Goal: Check status: Check status

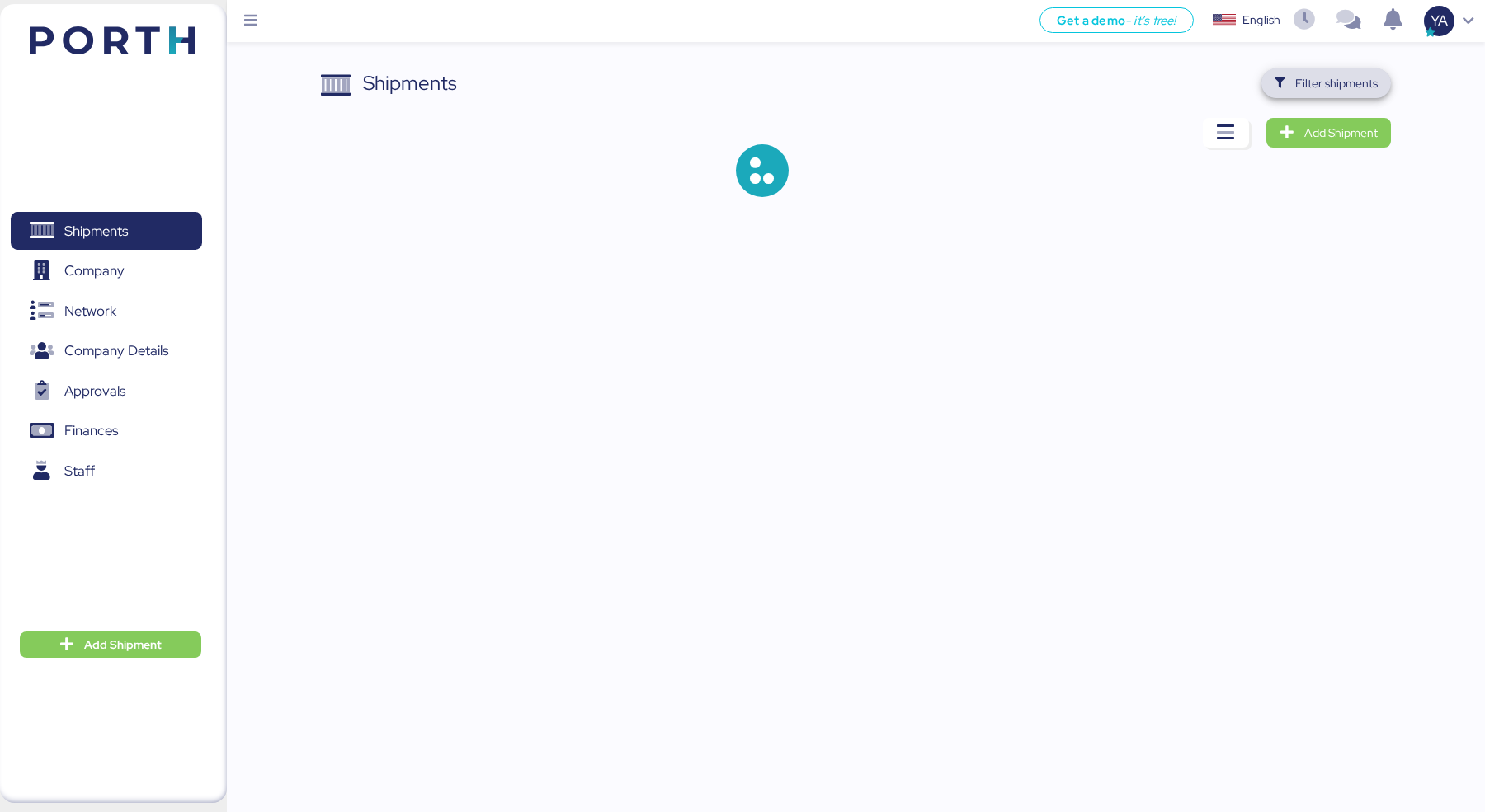
click at [1353, 92] on span "Filter shipments" at bounding box center [1336, 83] width 82 height 19
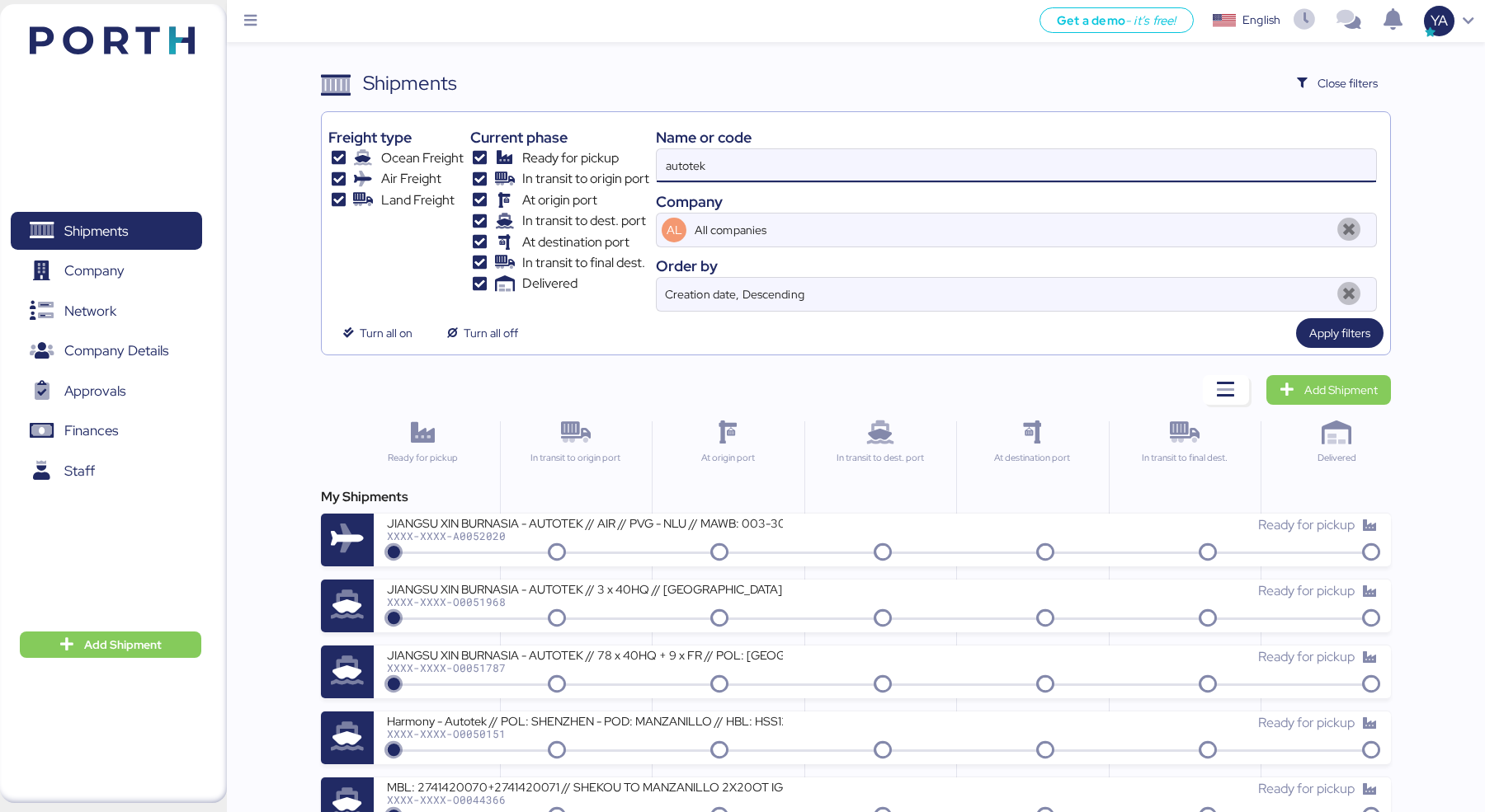
click at [1162, 165] on input "autotek" at bounding box center [1016, 166] width 719 height 33
click at [1162, 162] on input "autotek" at bounding box center [1016, 166] width 719 height 33
paste input "O0052011 - 168954"
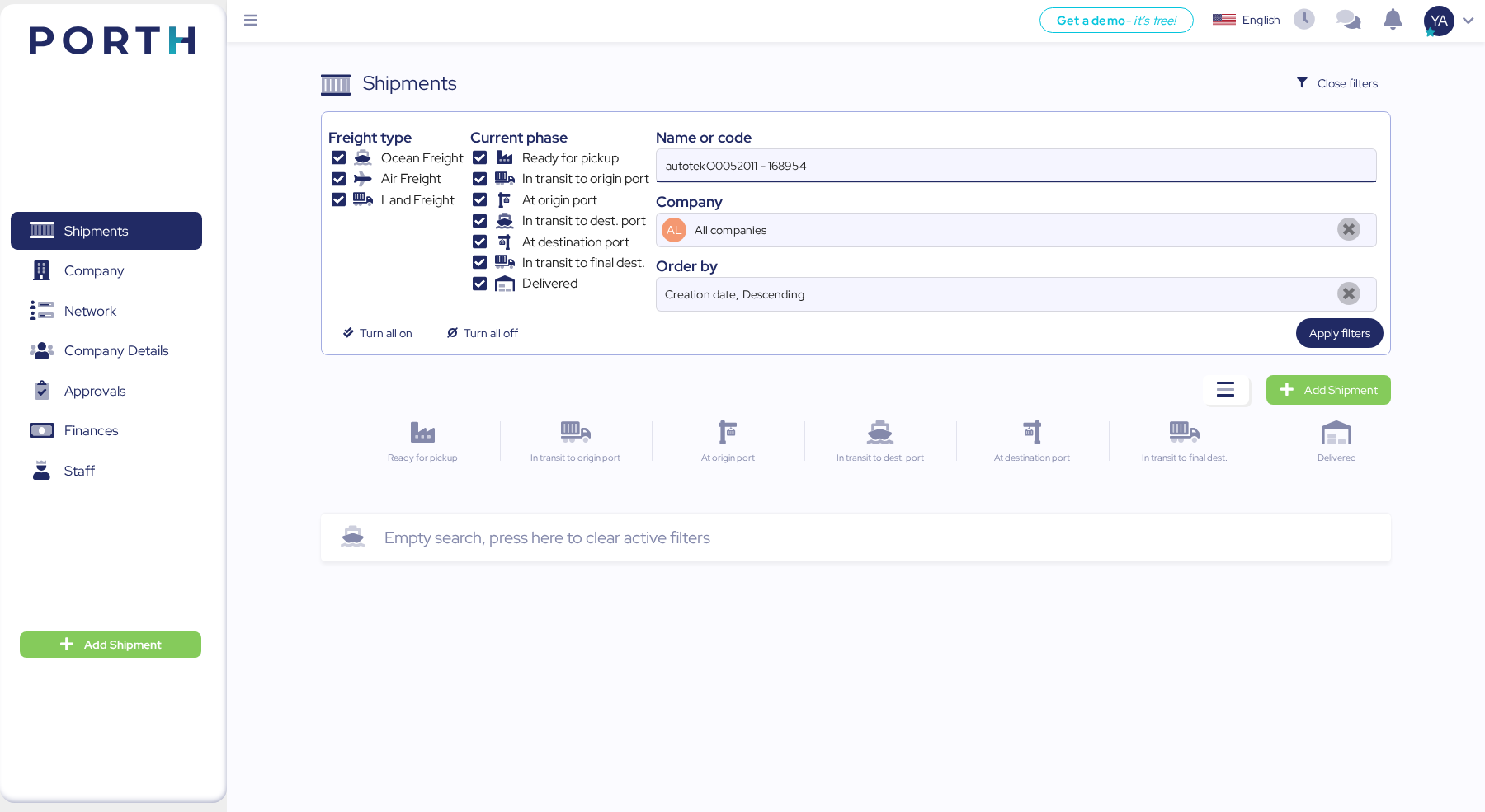
click at [1162, 162] on input "autotekO0052011 - 168954" at bounding box center [1016, 166] width 719 height 33
paste input
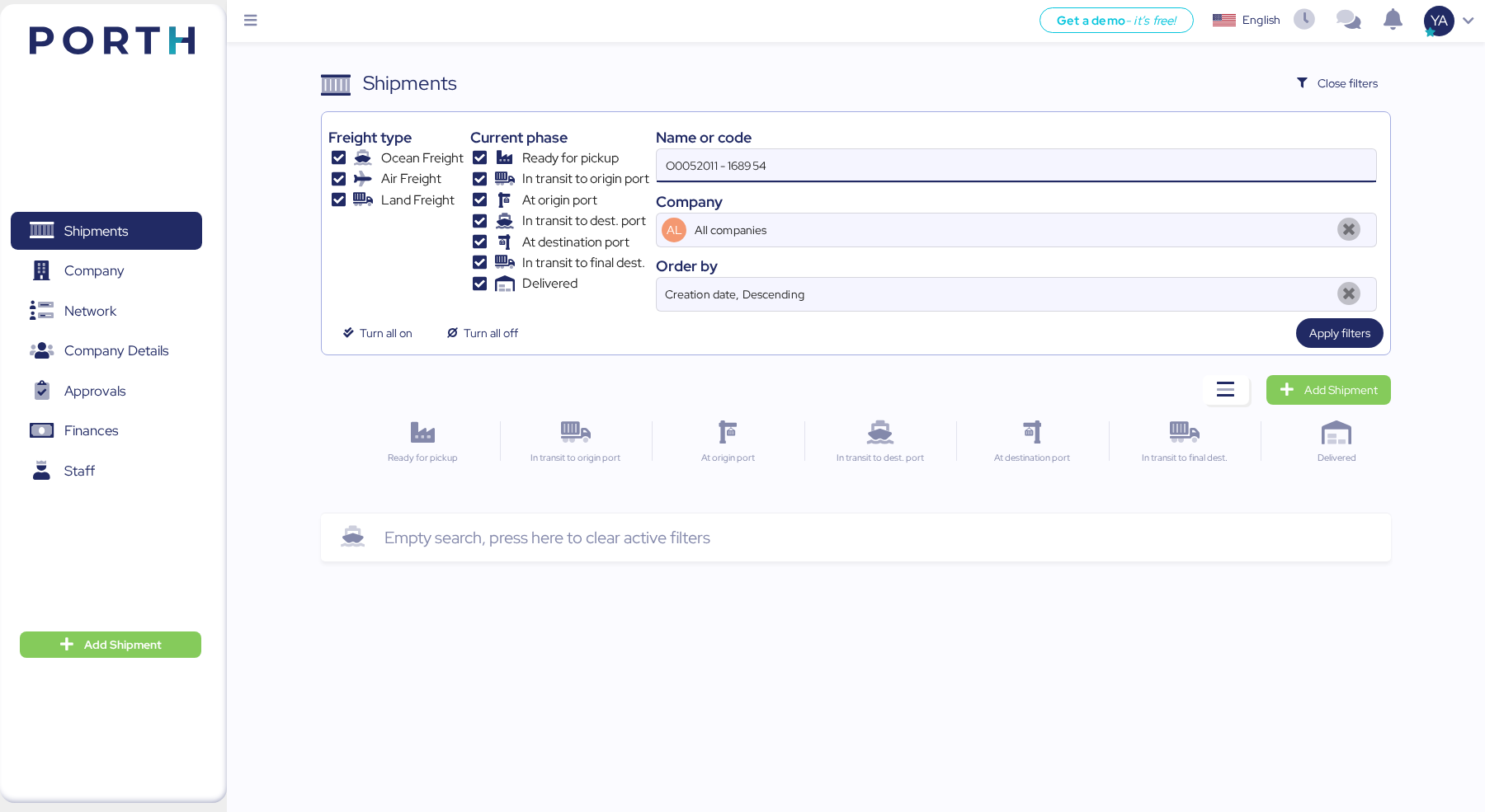
drag, startPoint x: 728, startPoint y: 168, endPoint x: 924, endPoint y: 168, distance: 196.0
click at [924, 168] on input "O0052011 - 168954" at bounding box center [1016, 166] width 719 height 33
type input "O0052011"
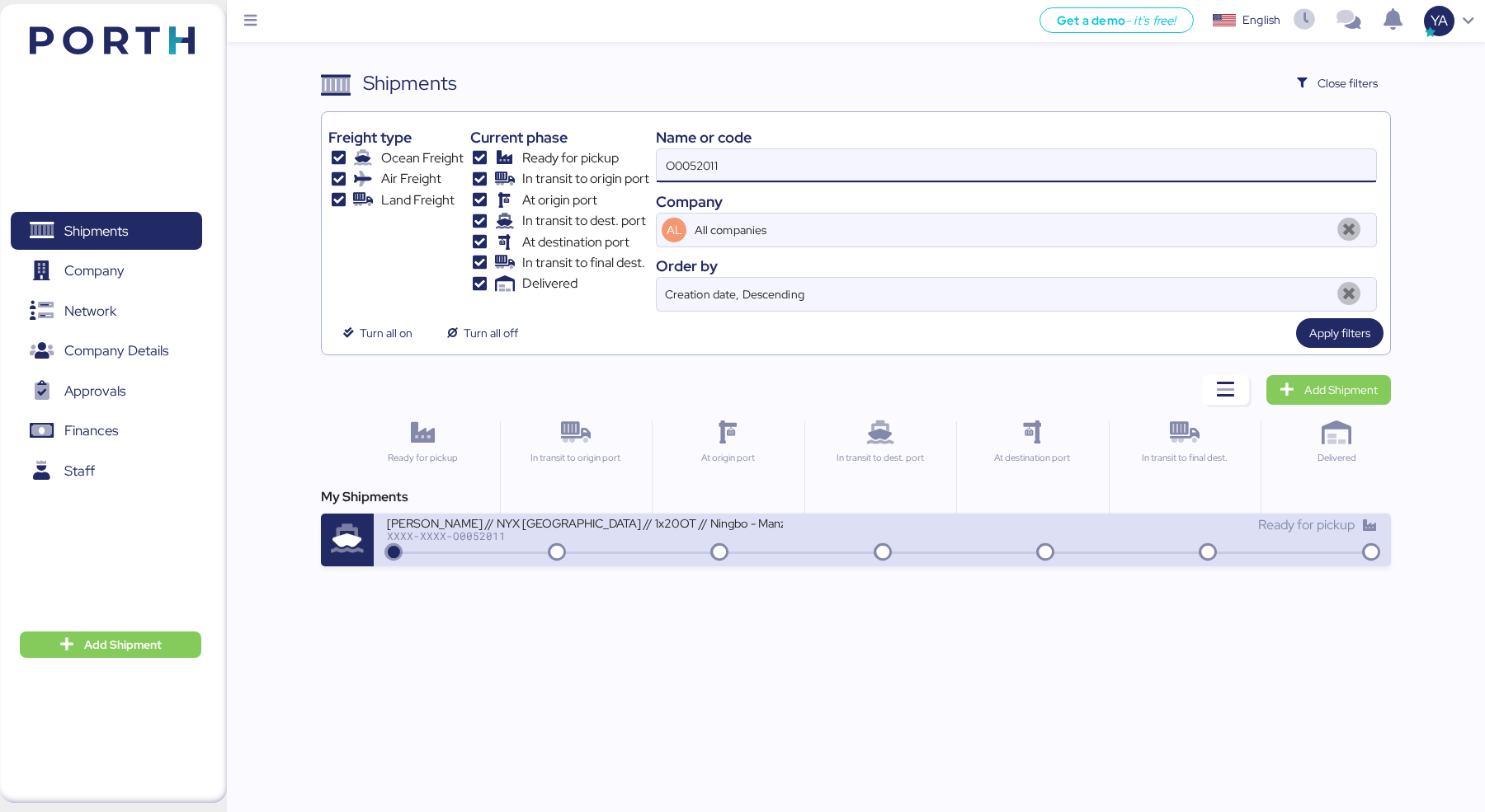
click at [482, 553] on div "[PERSON_NAME] // NYX Mexico // 1x20OT // Ningbo - Manzanillo // MBL: 1435505993…" at bounding box center [882, 540] width 1016 height 53
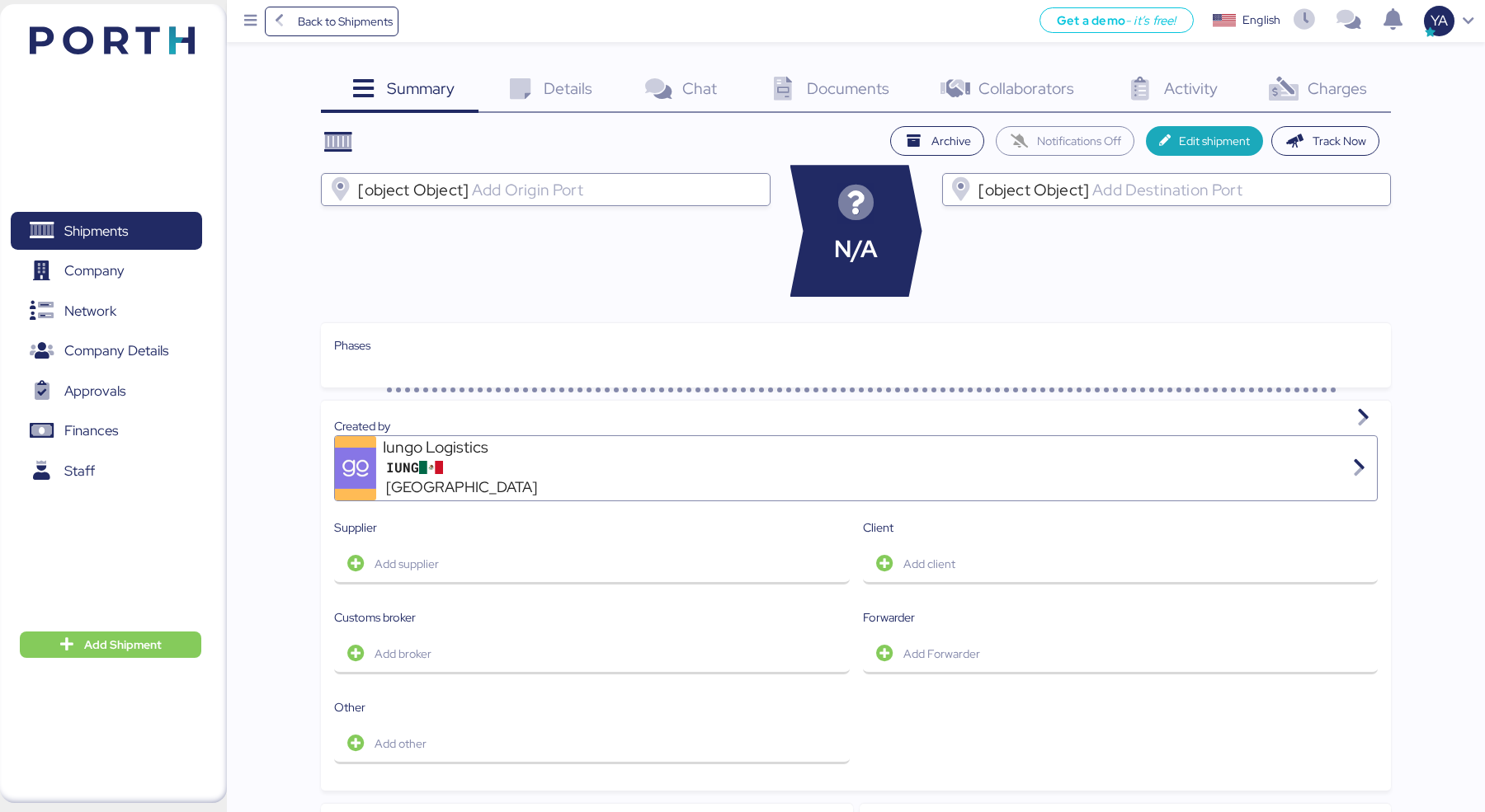
click at [567, 75] on div "Details 0" at bounding box center [548, 90] width 138 height 44
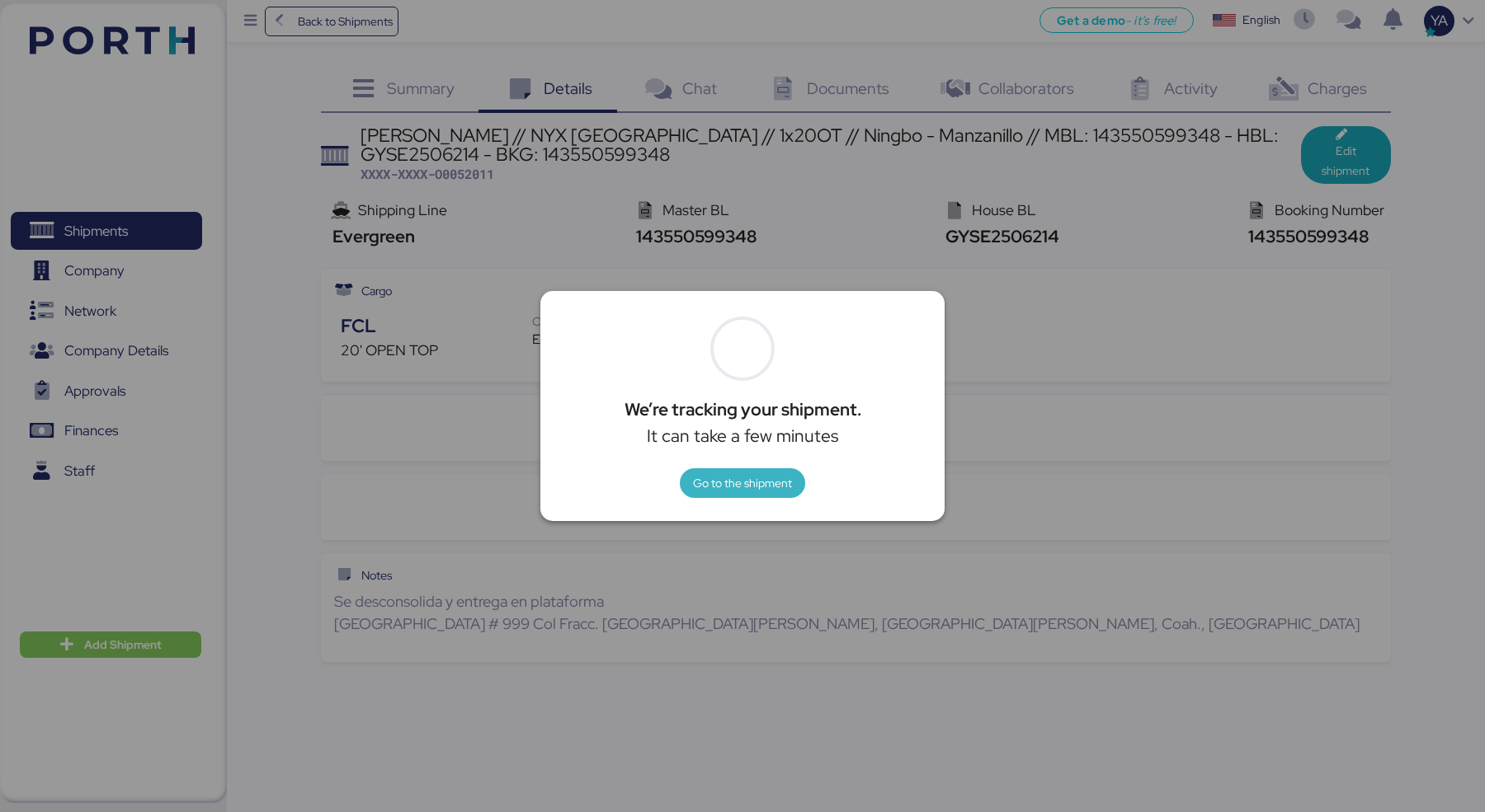
click at [712, 482] on span "Go to the shipment" at bounding box center [742, 483] width 99 height 19
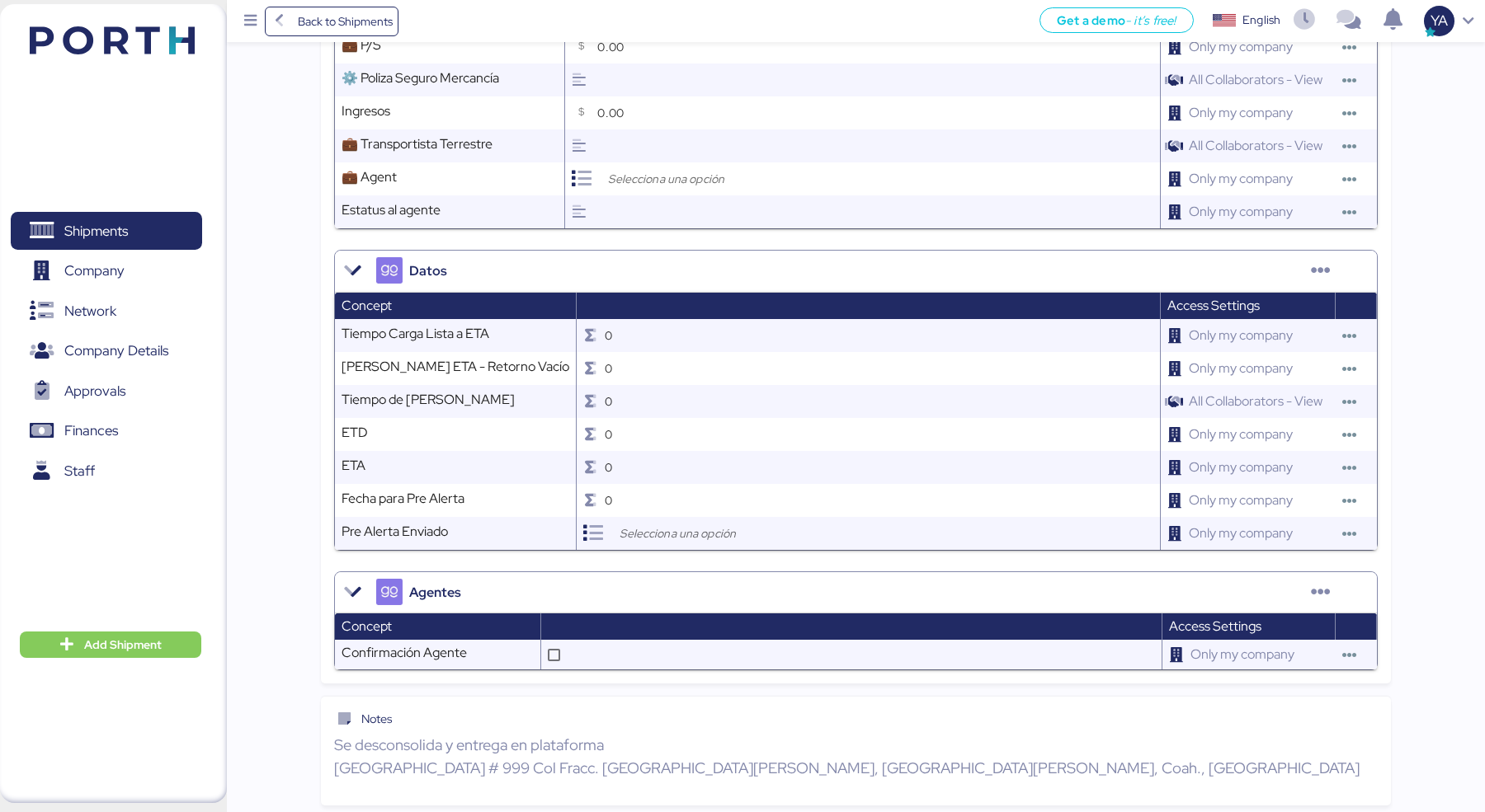
scroll to position [1435, 0]
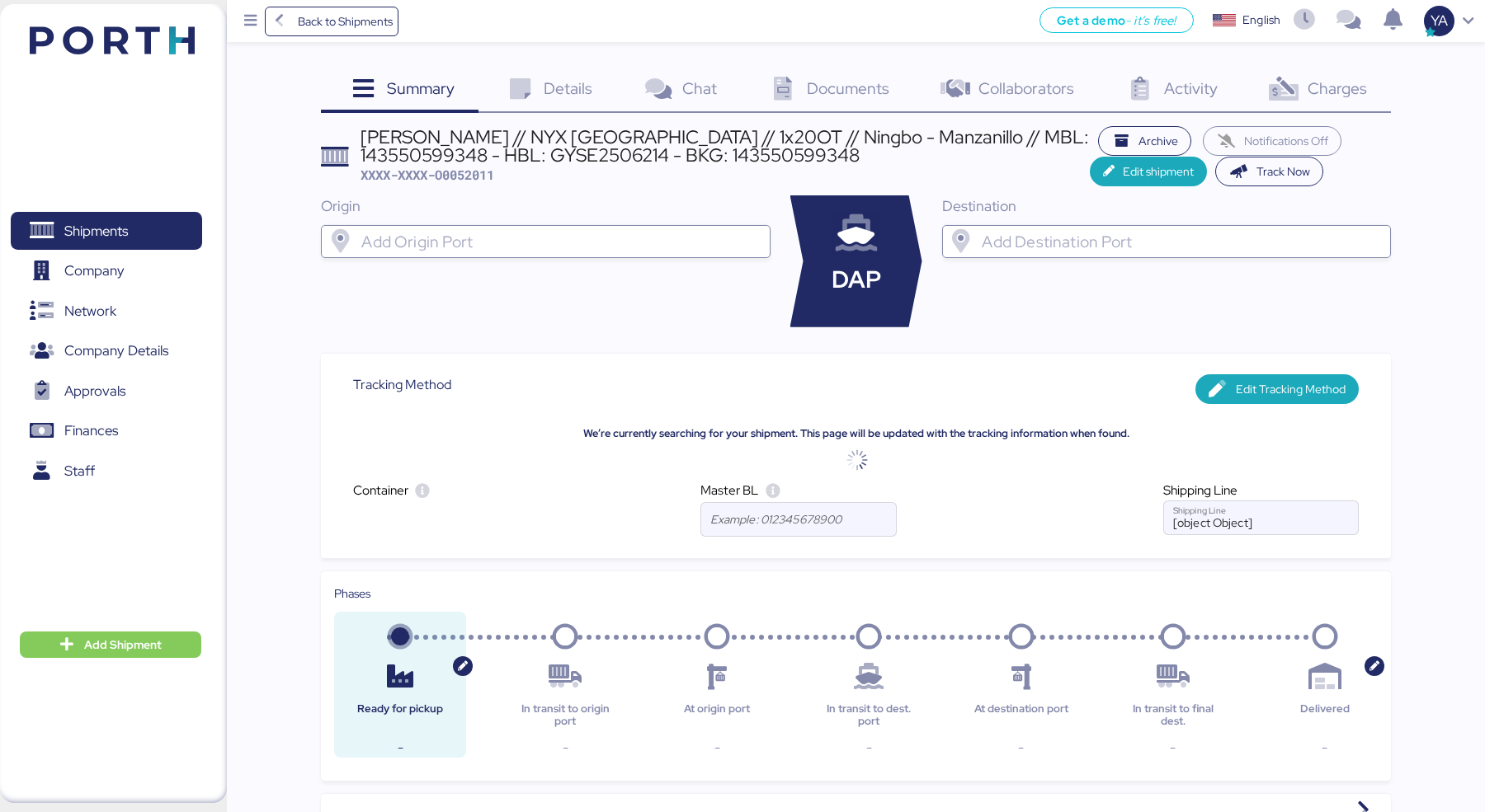
click at [560, 98] on div "Details 0" at bounding box center [548, 90] width 138 height 44
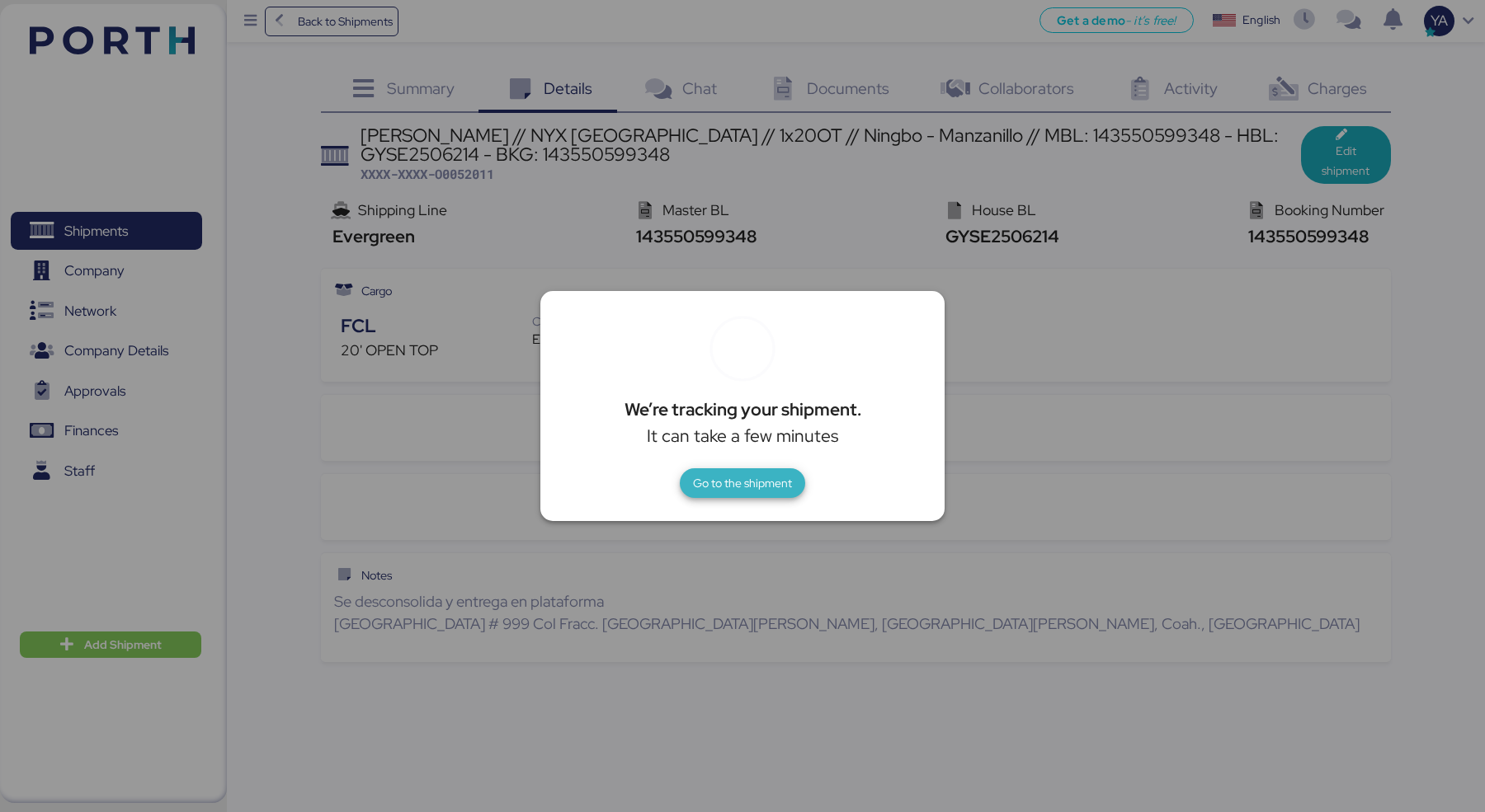
click at [704, 482] on span "Go to the shipment" at bounding box center [742, 483] width 99 height 19
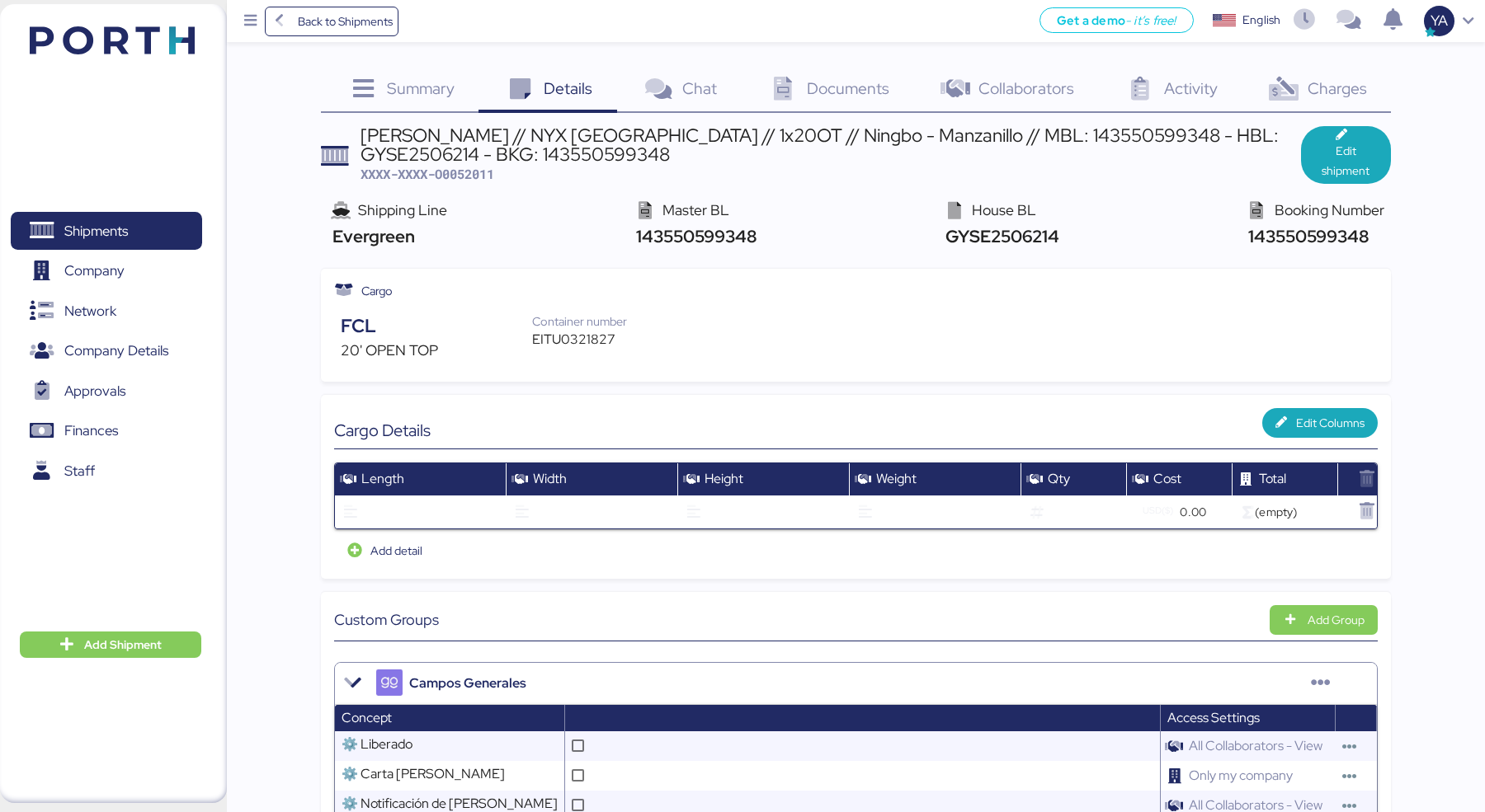
click at [820, 86] on span "Documents" at bounding box center [848, 89] width 82 height 21
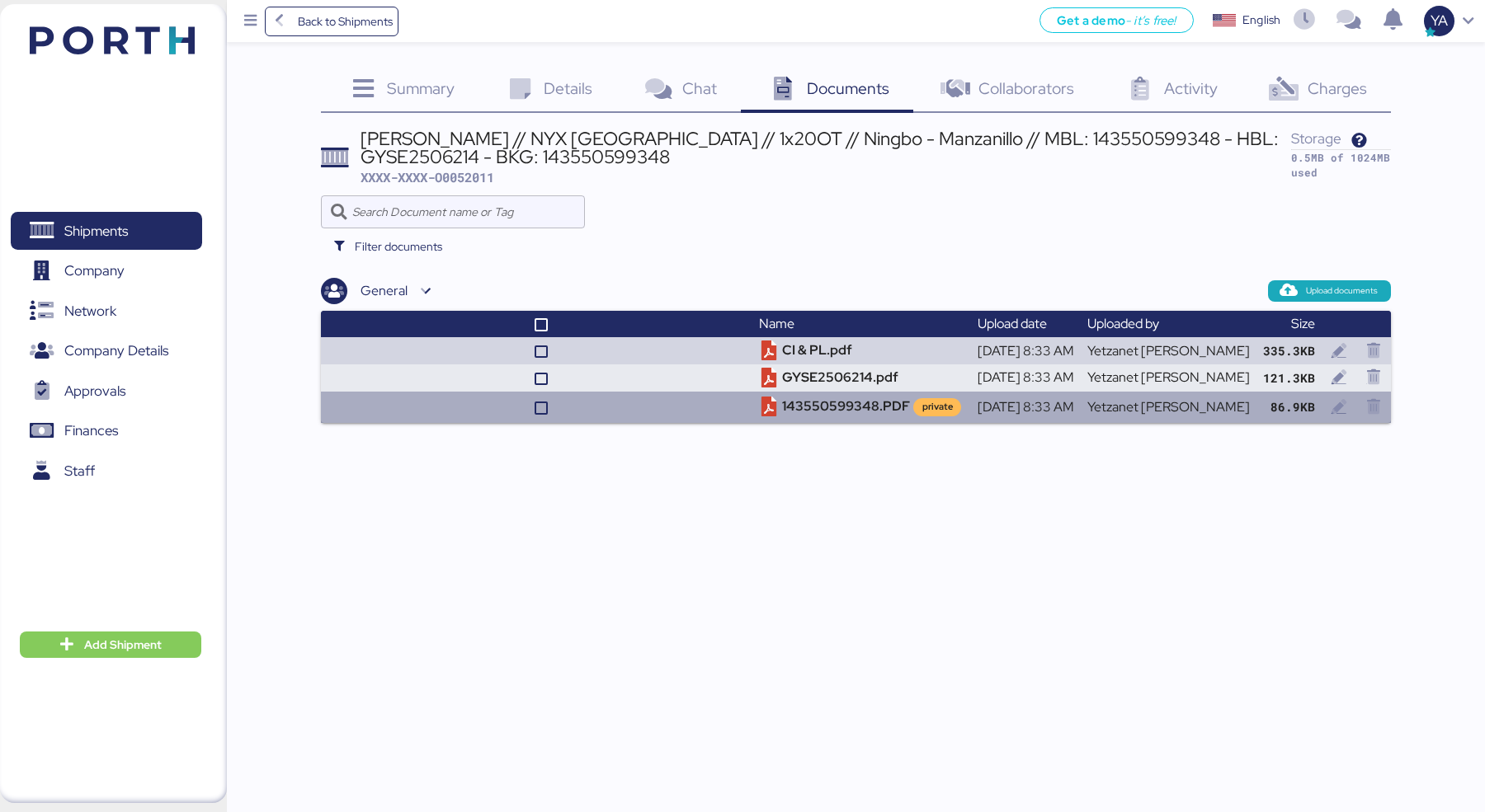
click at [669, 402] on td at bounding box center [536, 406] width 432 height 31
click at [828, 399] on td "143550599348.PDF private" at bounding box center [861, 406] width 218 height 31
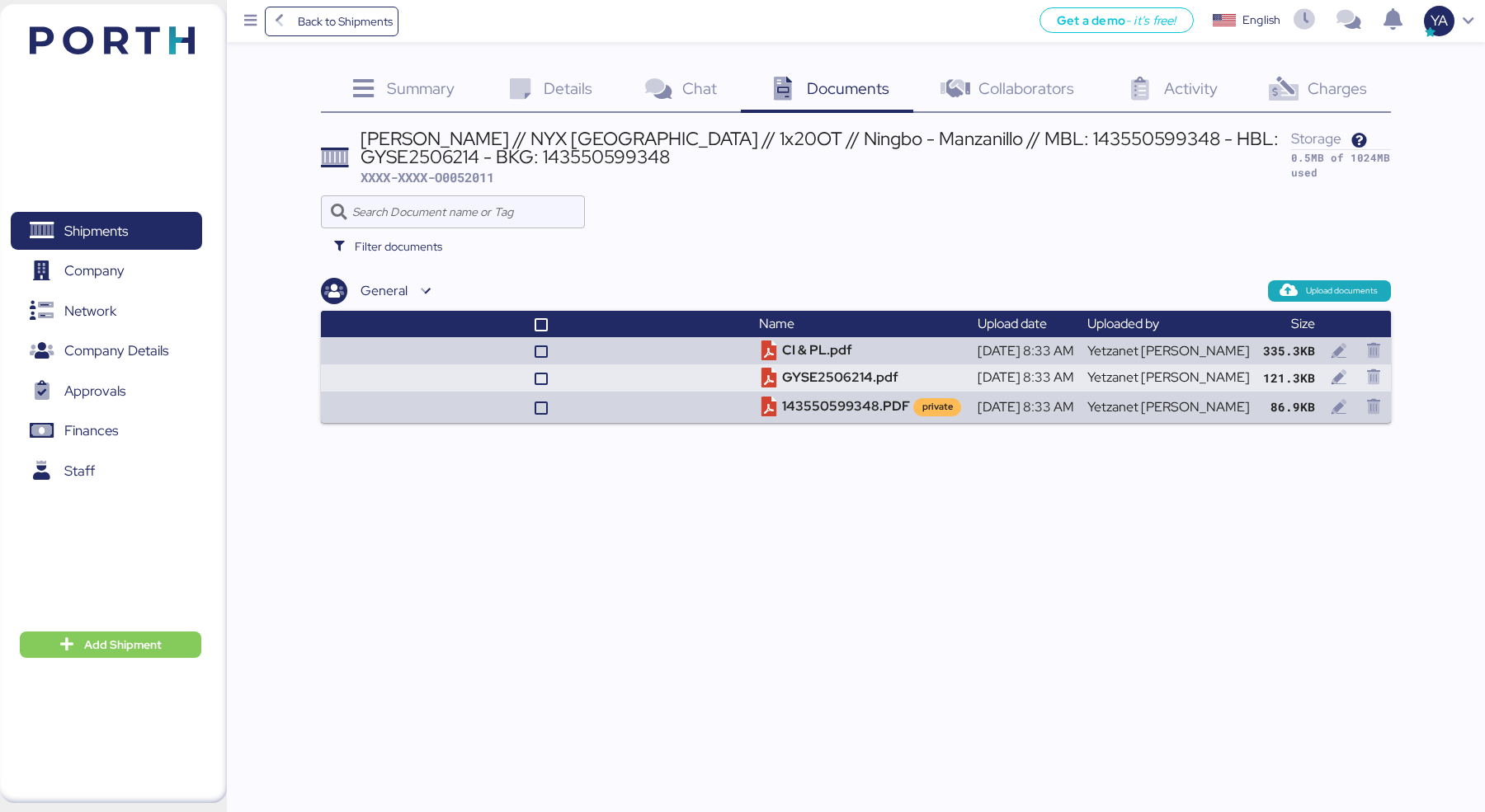
click at [536, 90] on icon at bounding box center [520, 89] width 35 height 24
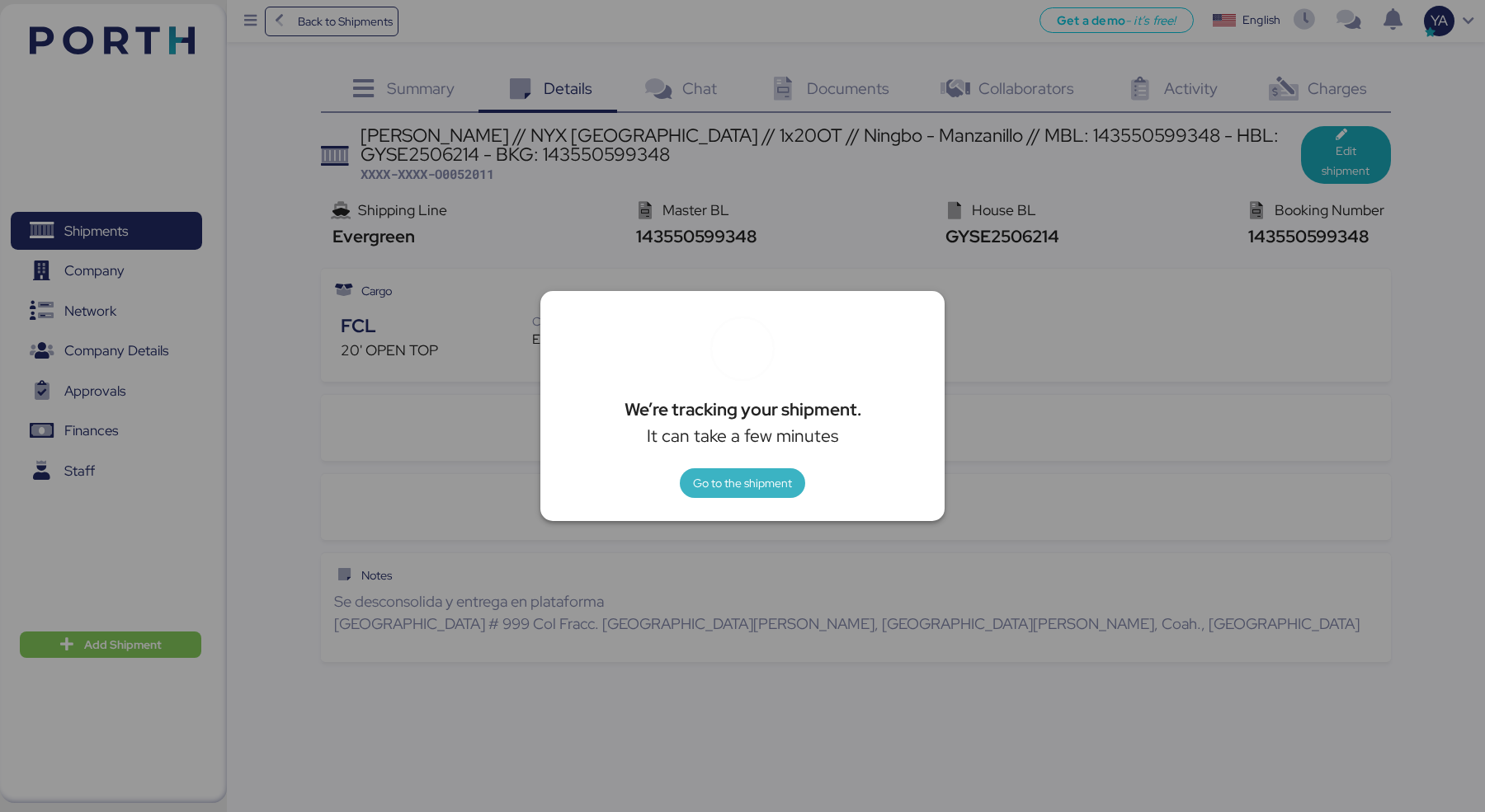
click at [764, 480] on span "Go to the shipment" at bounding box center [742, 483] width 99 height 19
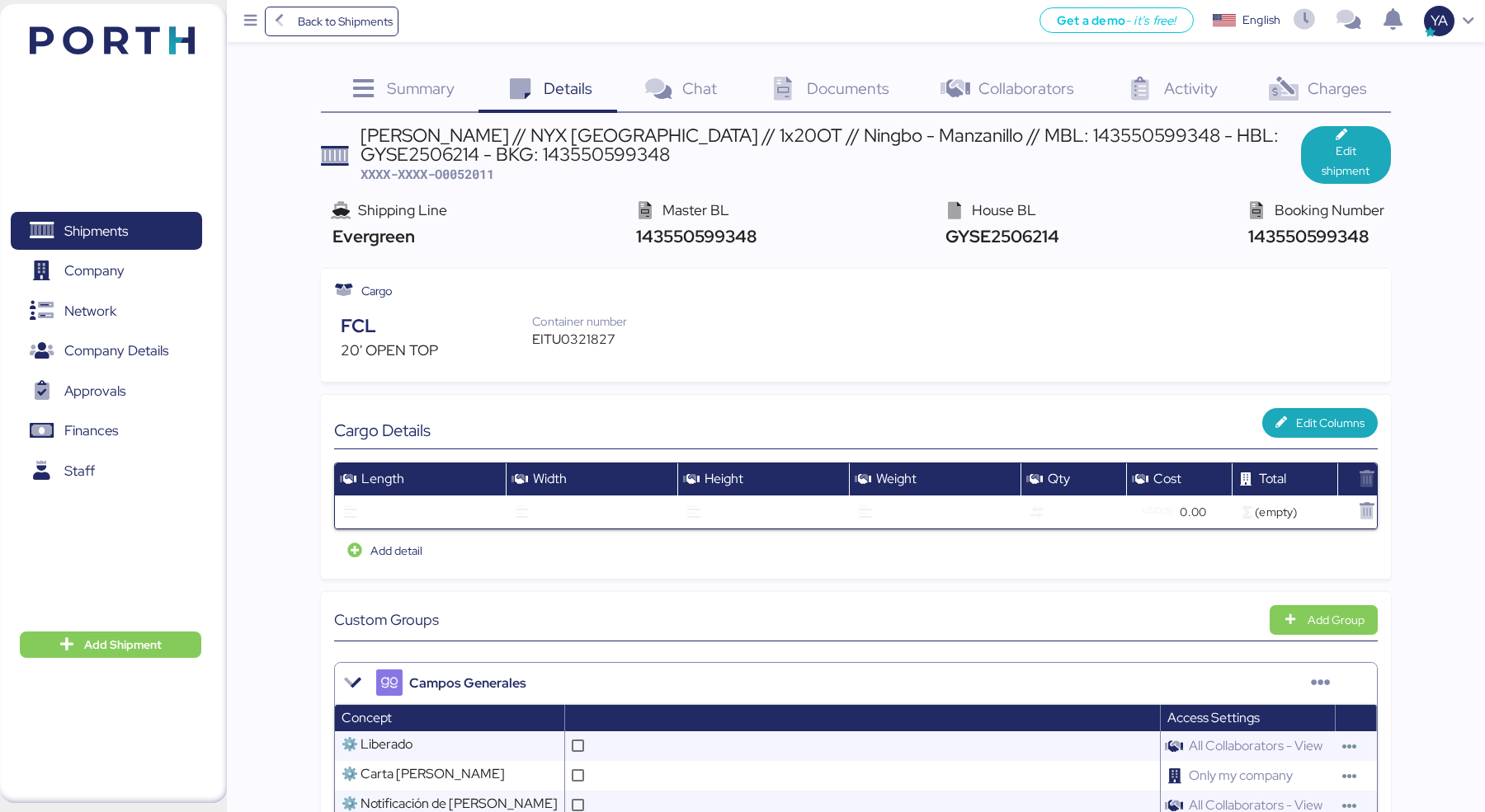
click at [582, 343] on div "EITU0321827" at bounding box center [588, 340] width 113 height 19
copy div "EITU0321827"
click at [322, 7] on span "Back to Shipments" at bounding box center [331, 21] width 123 height 30
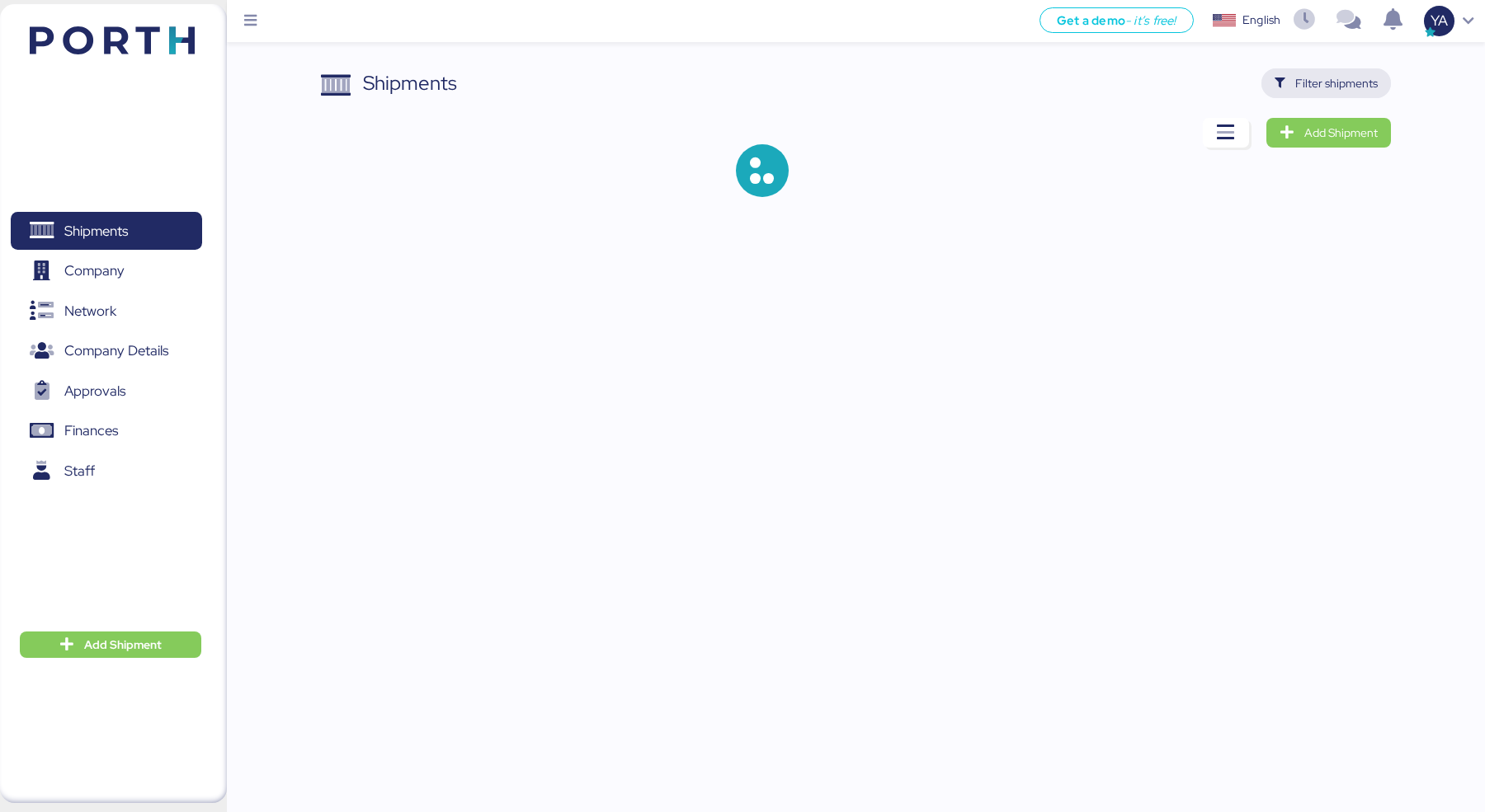
click at [1310, 83] on span "Filter shipments" at bounding box center [1336, 83] width 82 height 19
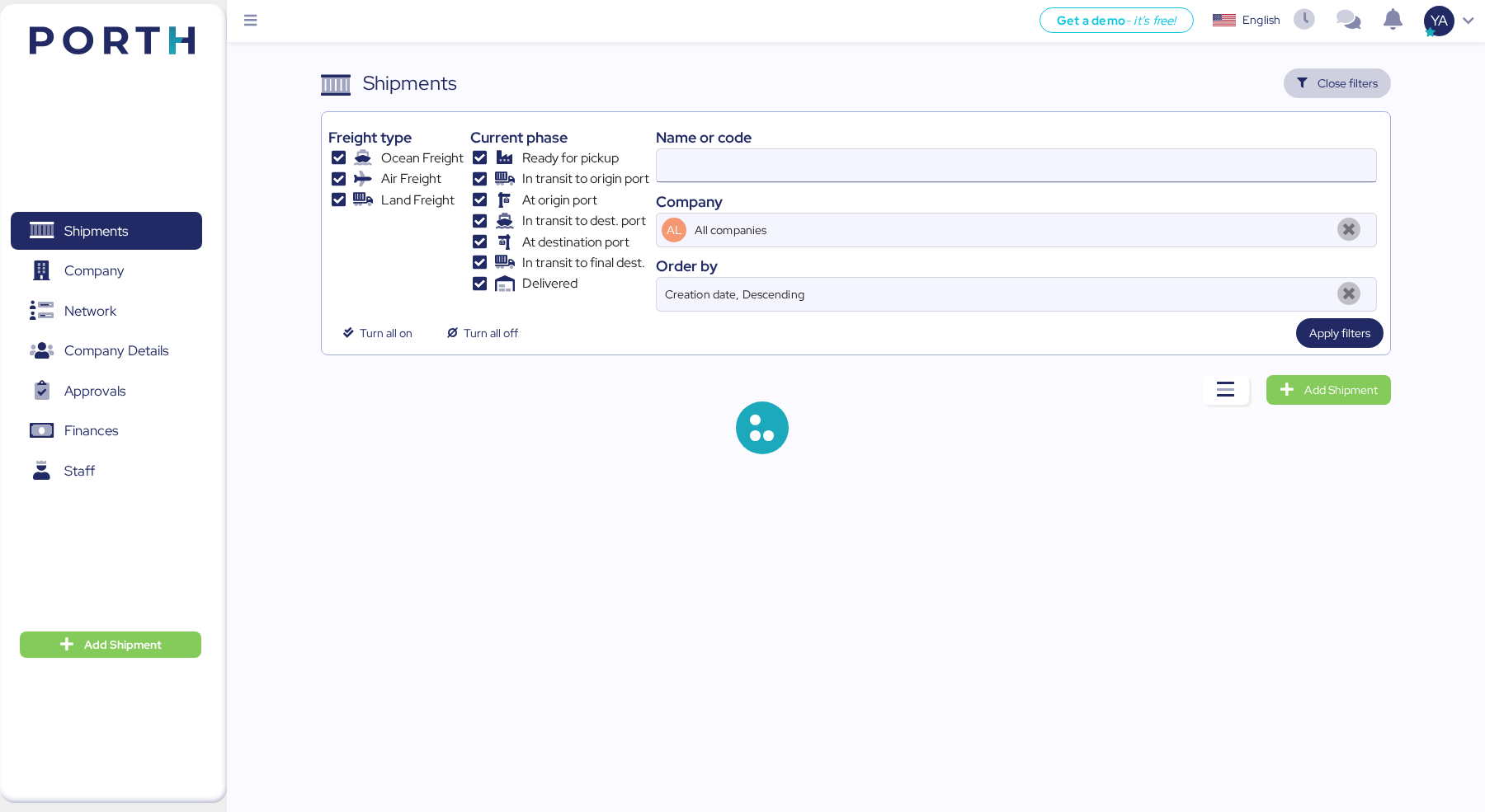
click at [999, 178] on input at bounding box center [1016, 166] width 719 height 33
type input "[PERSON_NAME]"
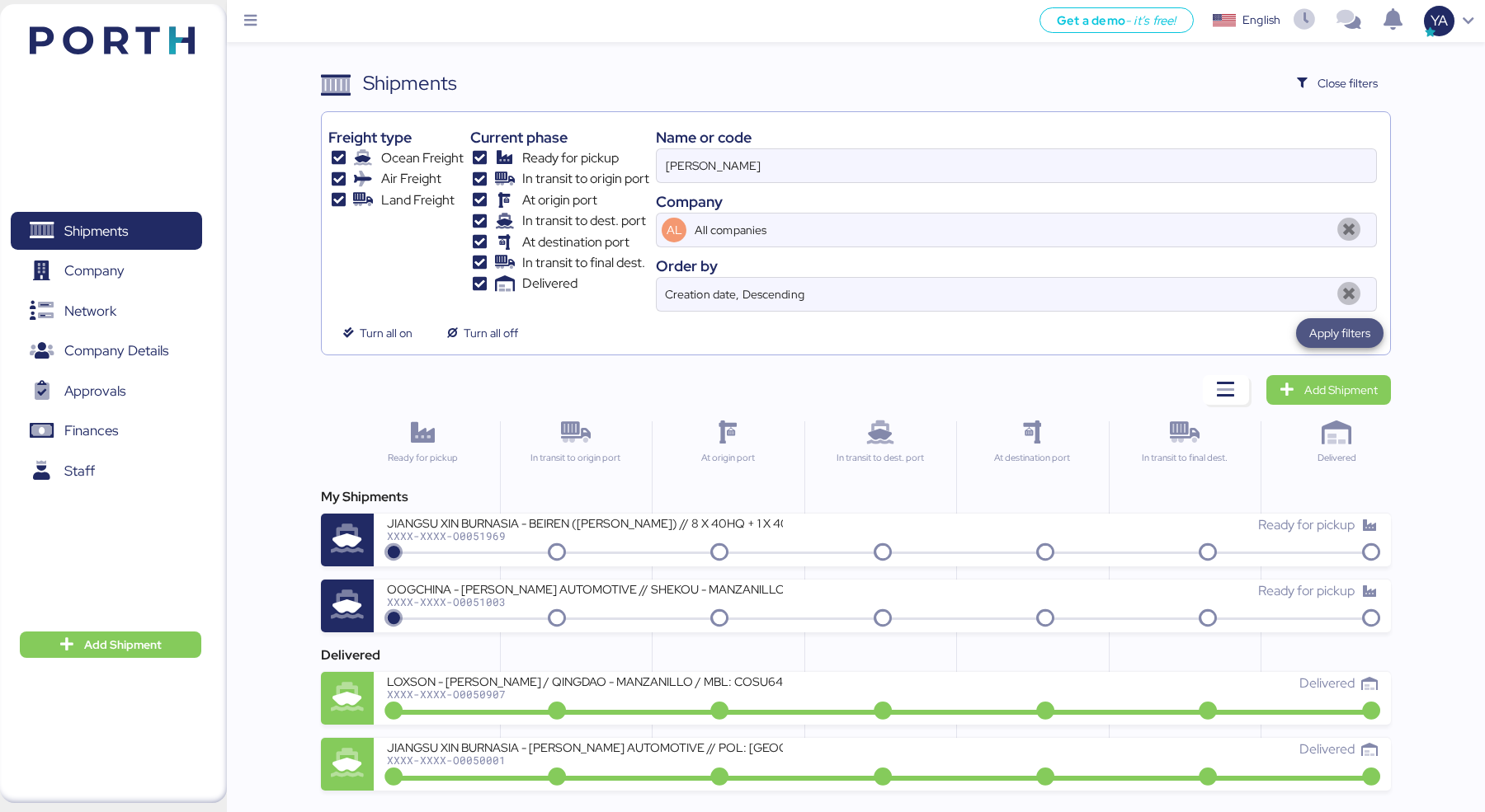
click at [1347, 340] on span "Apply filters" at bounding box center [1340, 333] width 61 height 19
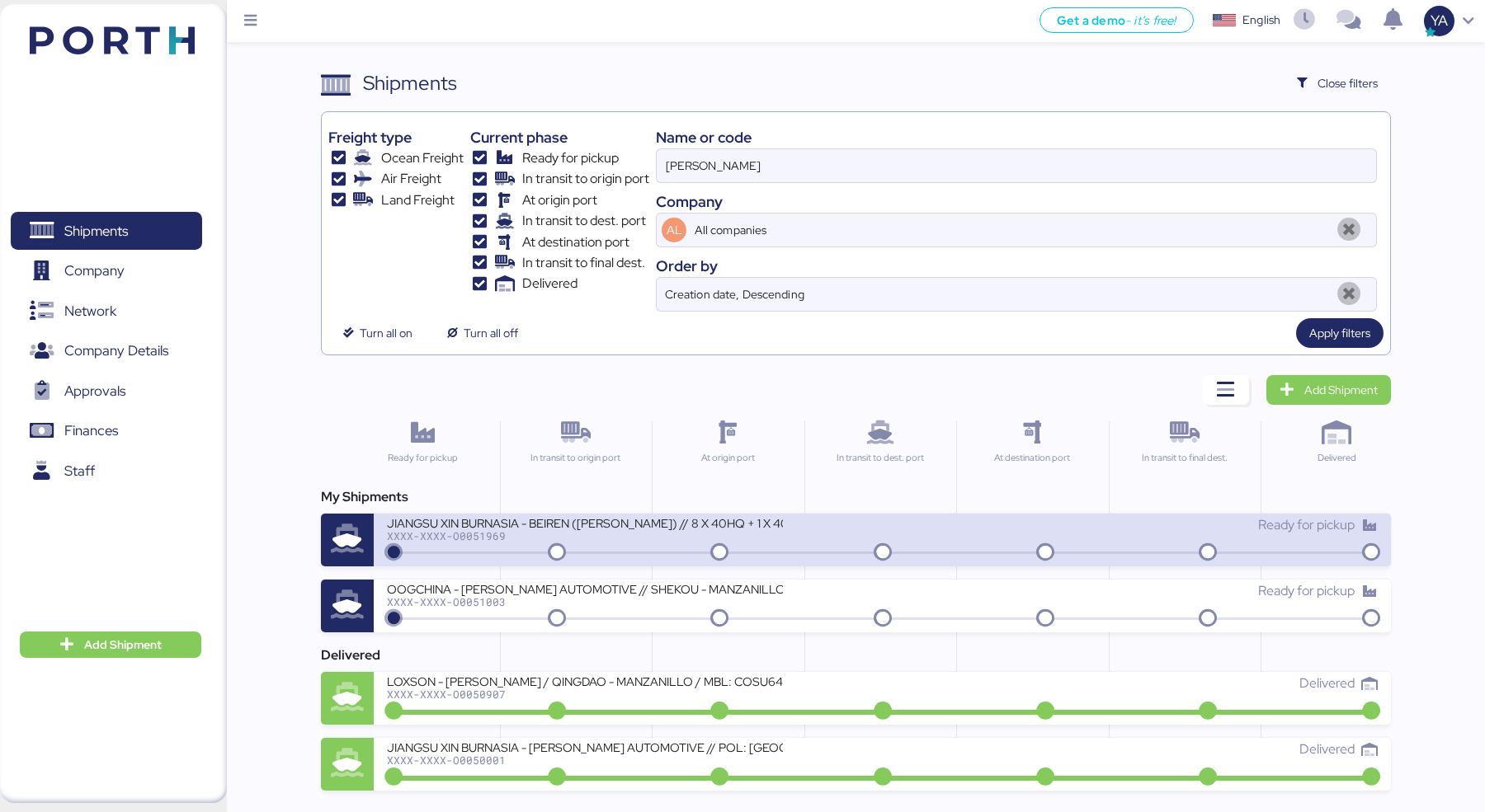
click at [621, 525] on div "JIANGSU XIN BURNASIA - BEIREN ([PERSON_NAME]) // 8 X 40HQ + 1 X 40FR // SHANGHA…" at bounding box center [585, 522] width 396 height 14
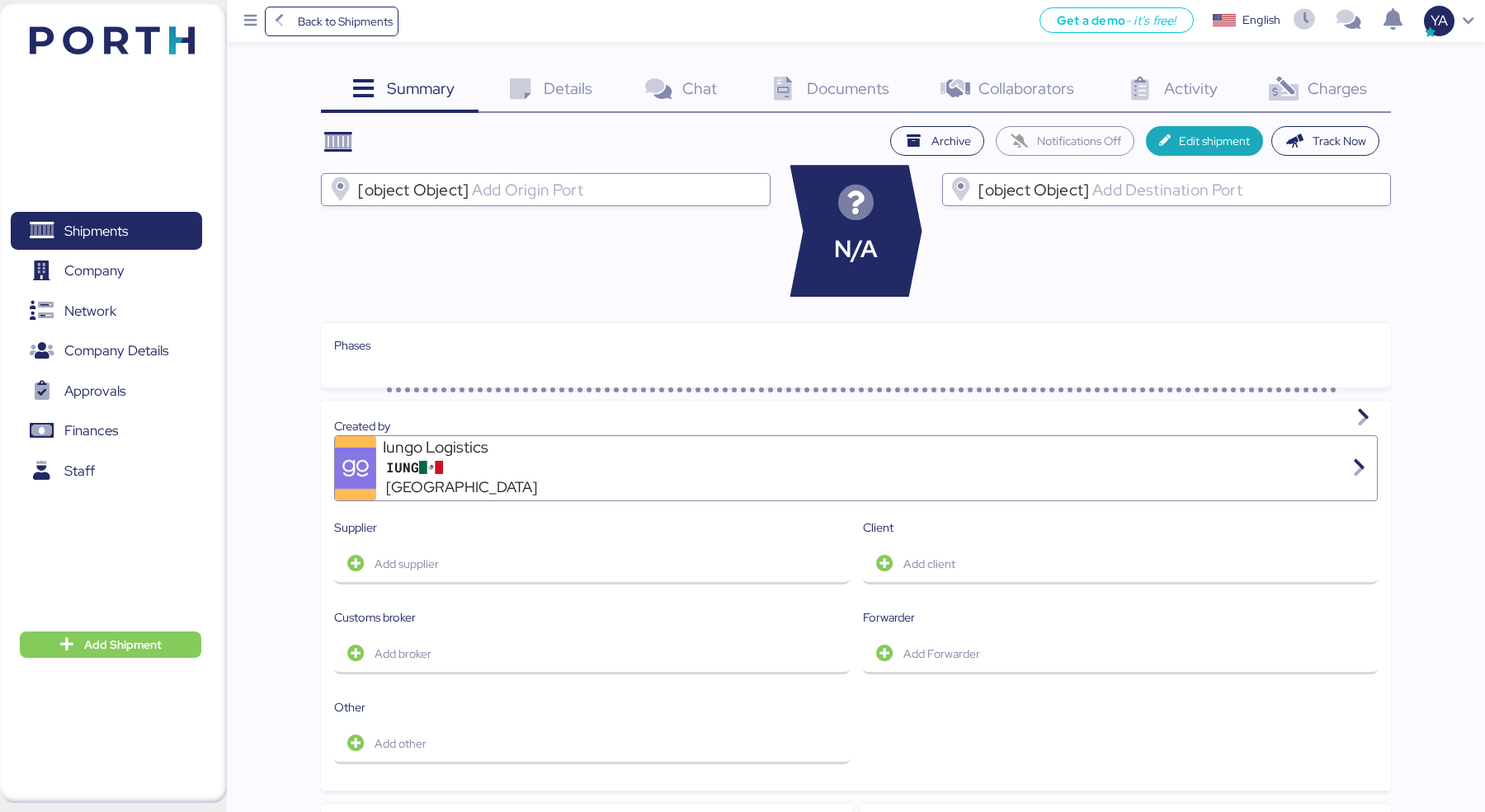
click at [801, 79] on div "Documents 0" at bounding box center [827, 90] width 173 height 44
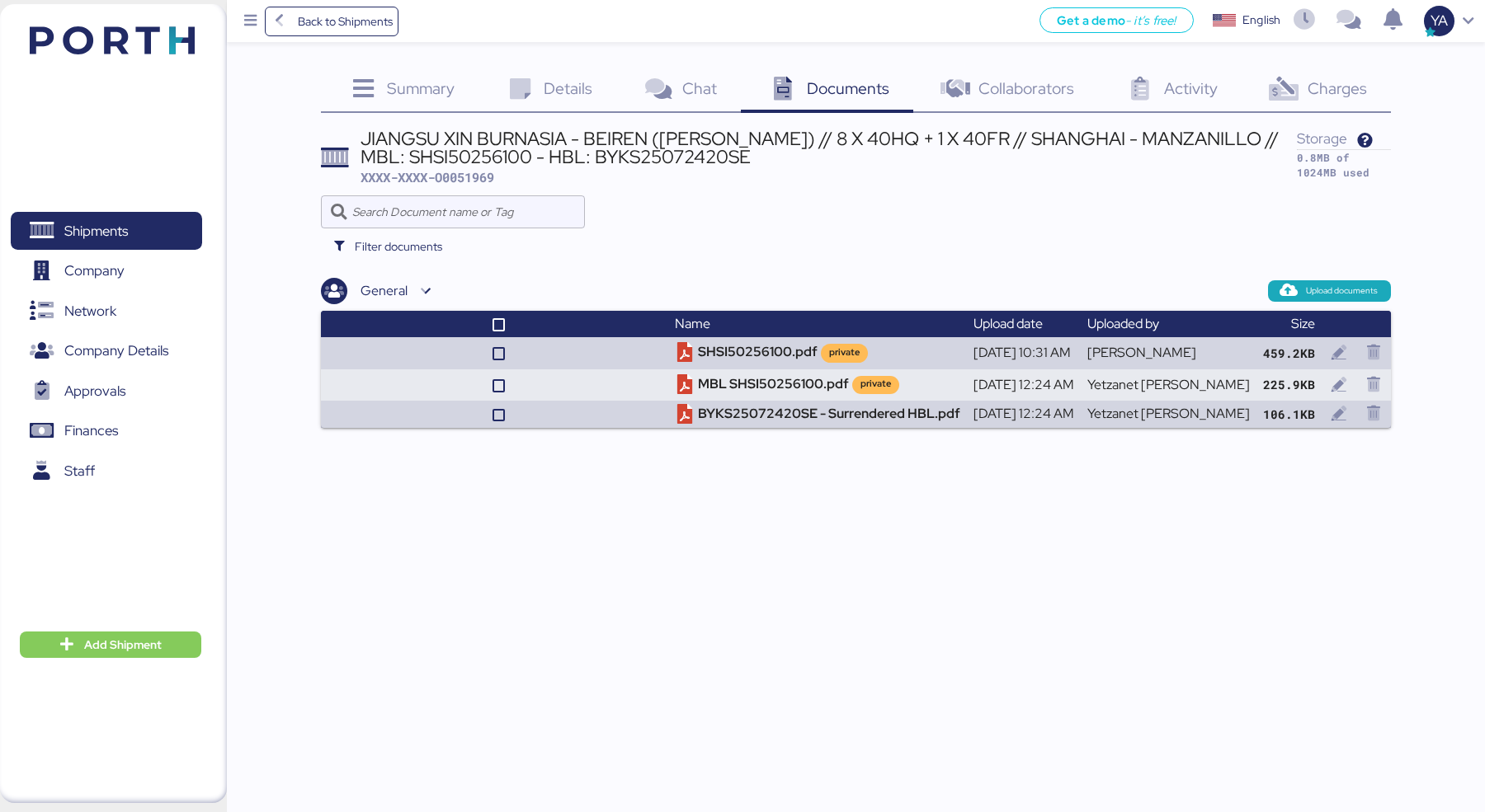
click at [571, 79] on span "Details" at bounding box center [568, 89] width 49 height 21
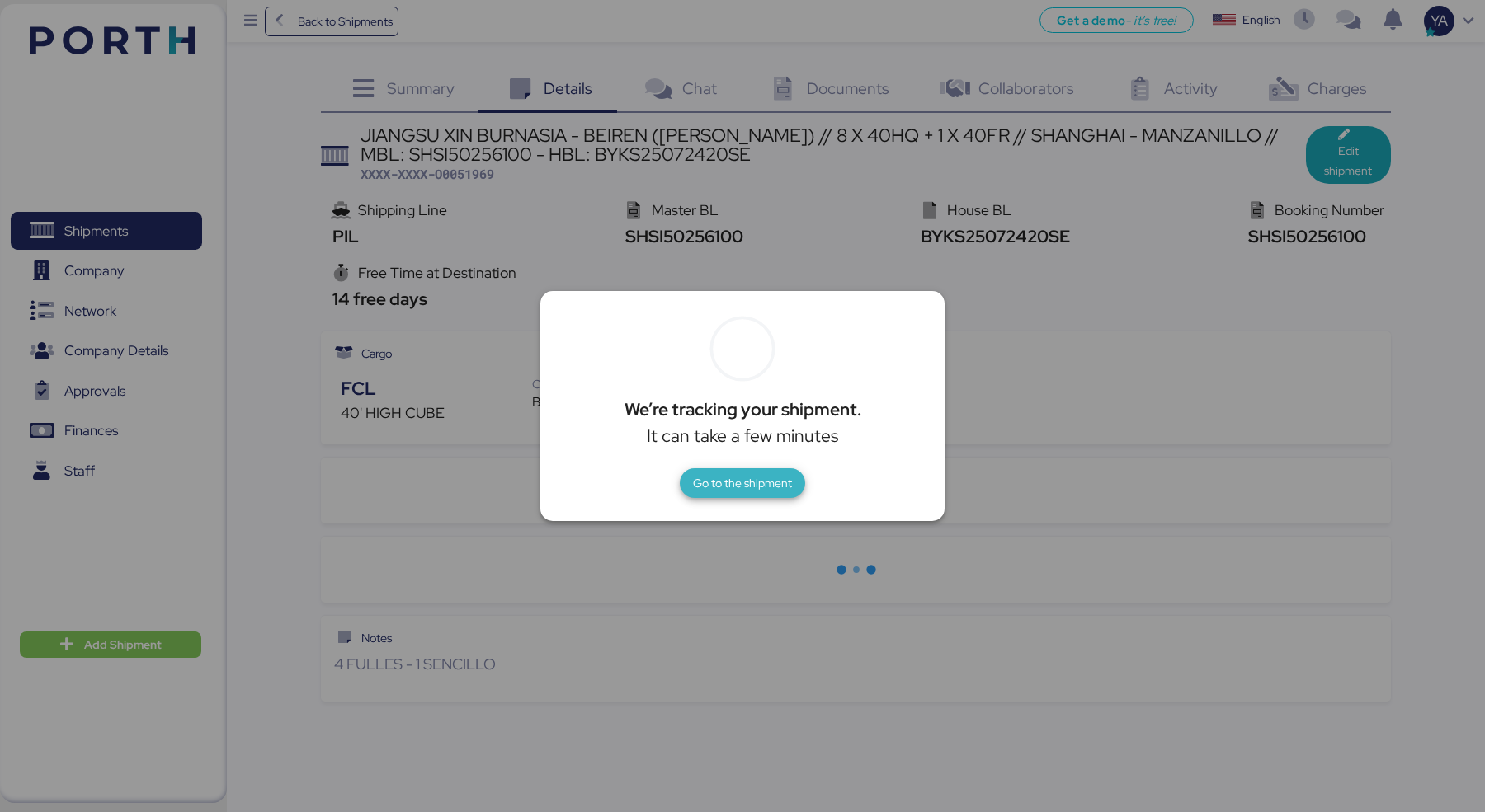
click at [691, 468] on span "Go to the shipment" at bounding box center [742, 483] width 126 height 30
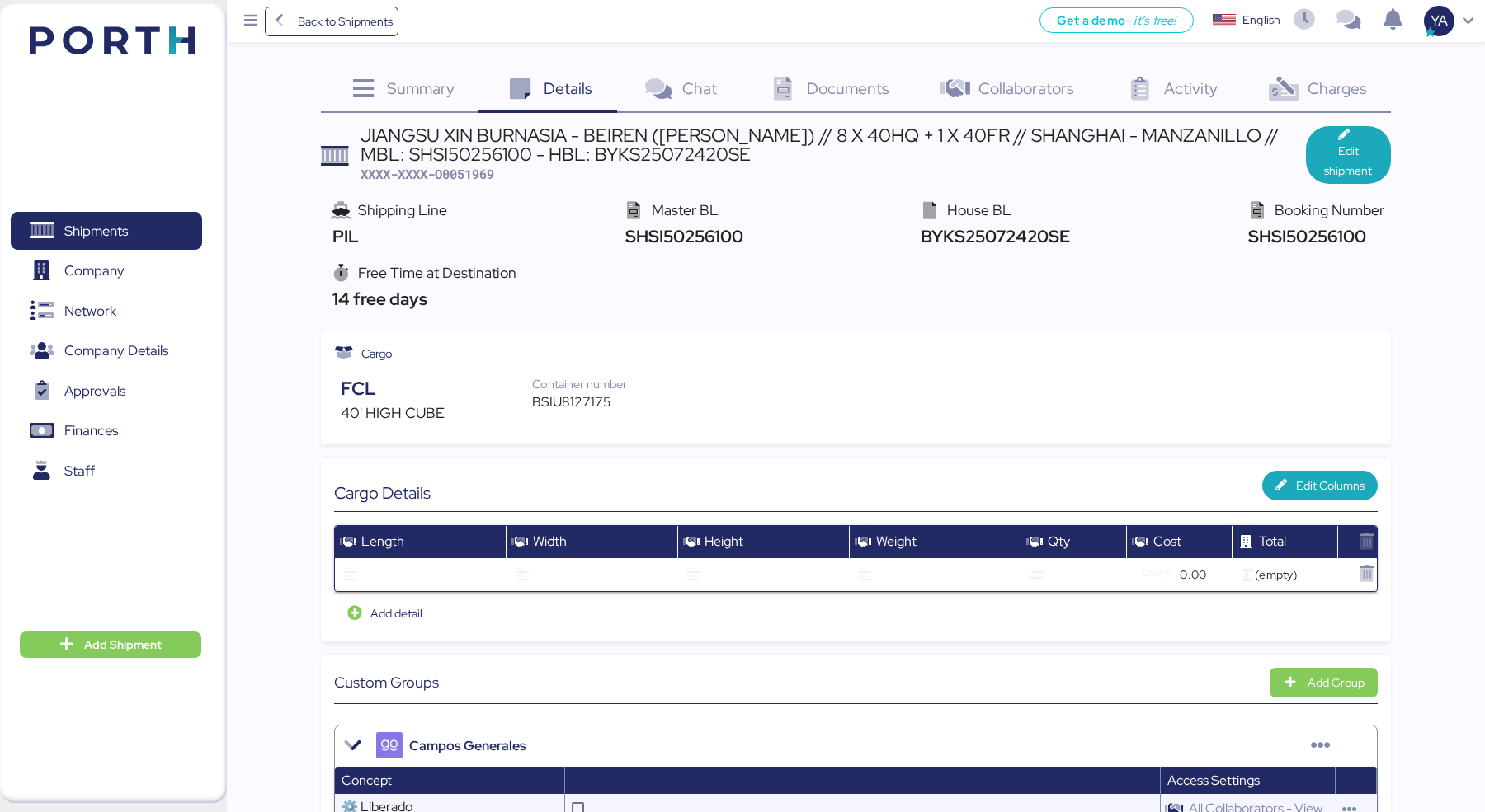
click at [887, 84] on span "Documents" at bounding box center [848, 89] width 82 height 21
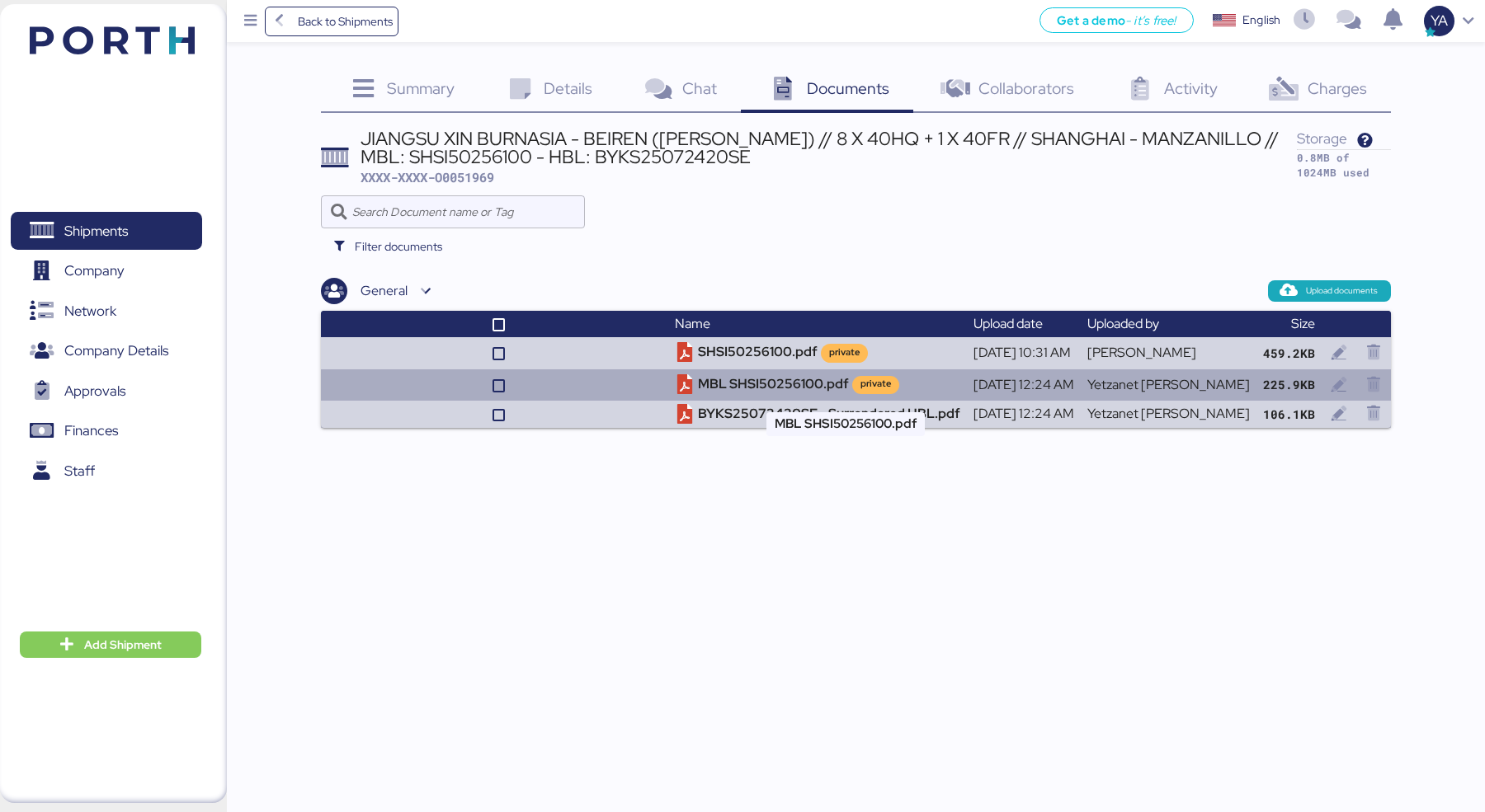
click at [774, 387] on td "MBL SHSI50256100.pdf private" at bounding box center [817, 384] width 299 height 31
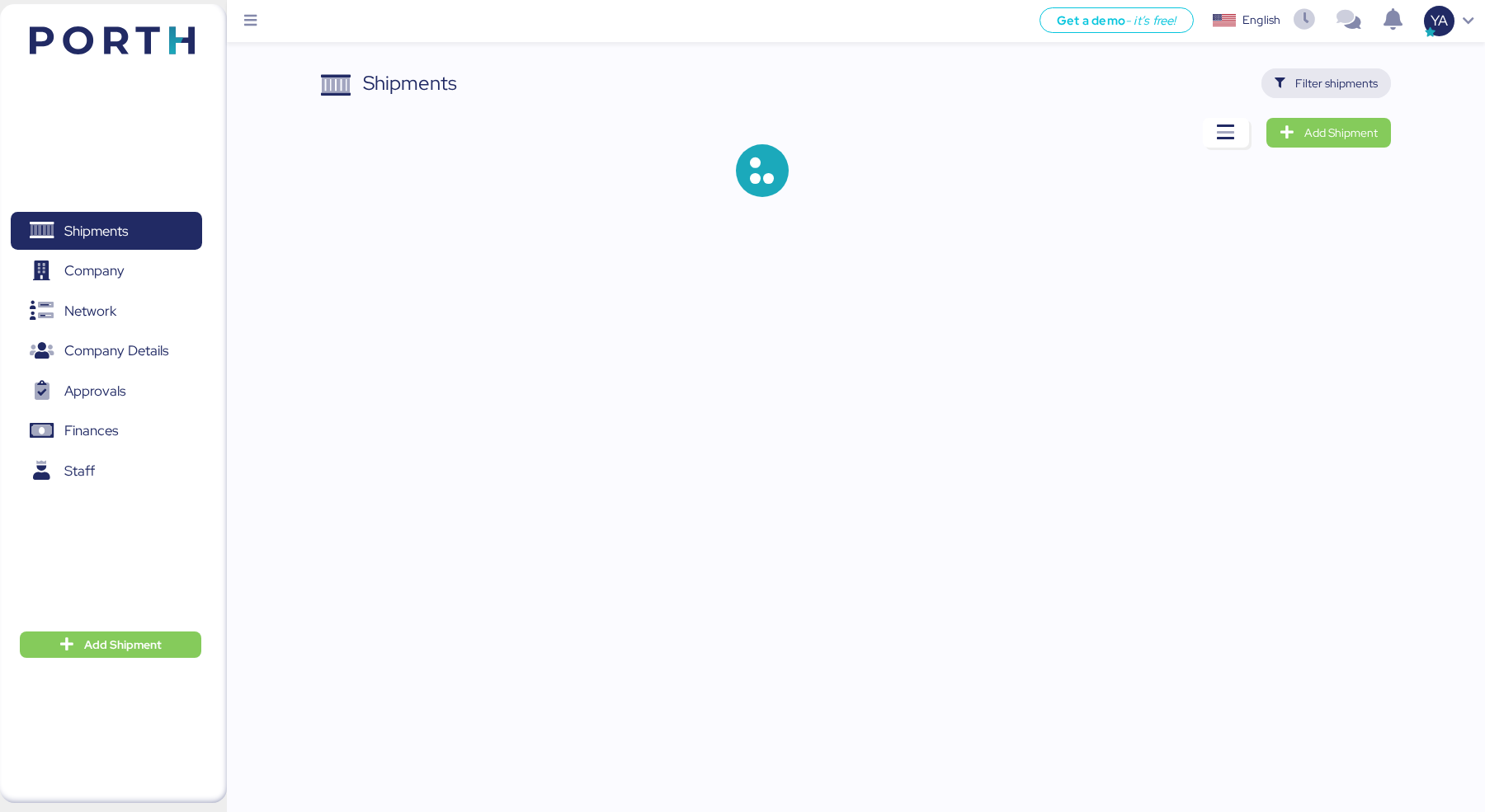
click at [1304, 79] on span "Filter shipments" at bounding box center [1336, 83] width 82 height 19
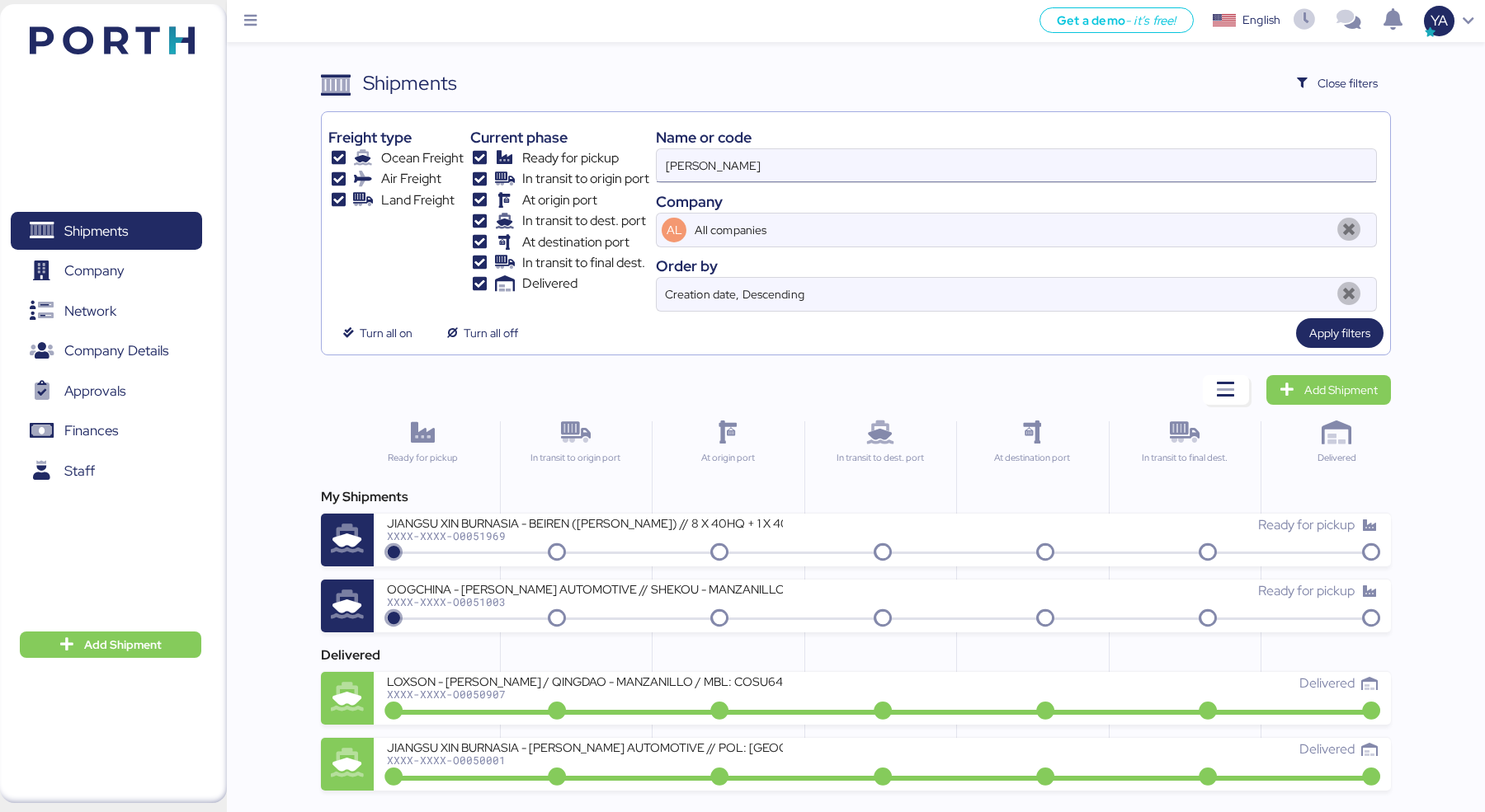
click at [1036, 159] on input "[PERSON_NAME]" at bounding box center [1016, 166] width 719 height 33
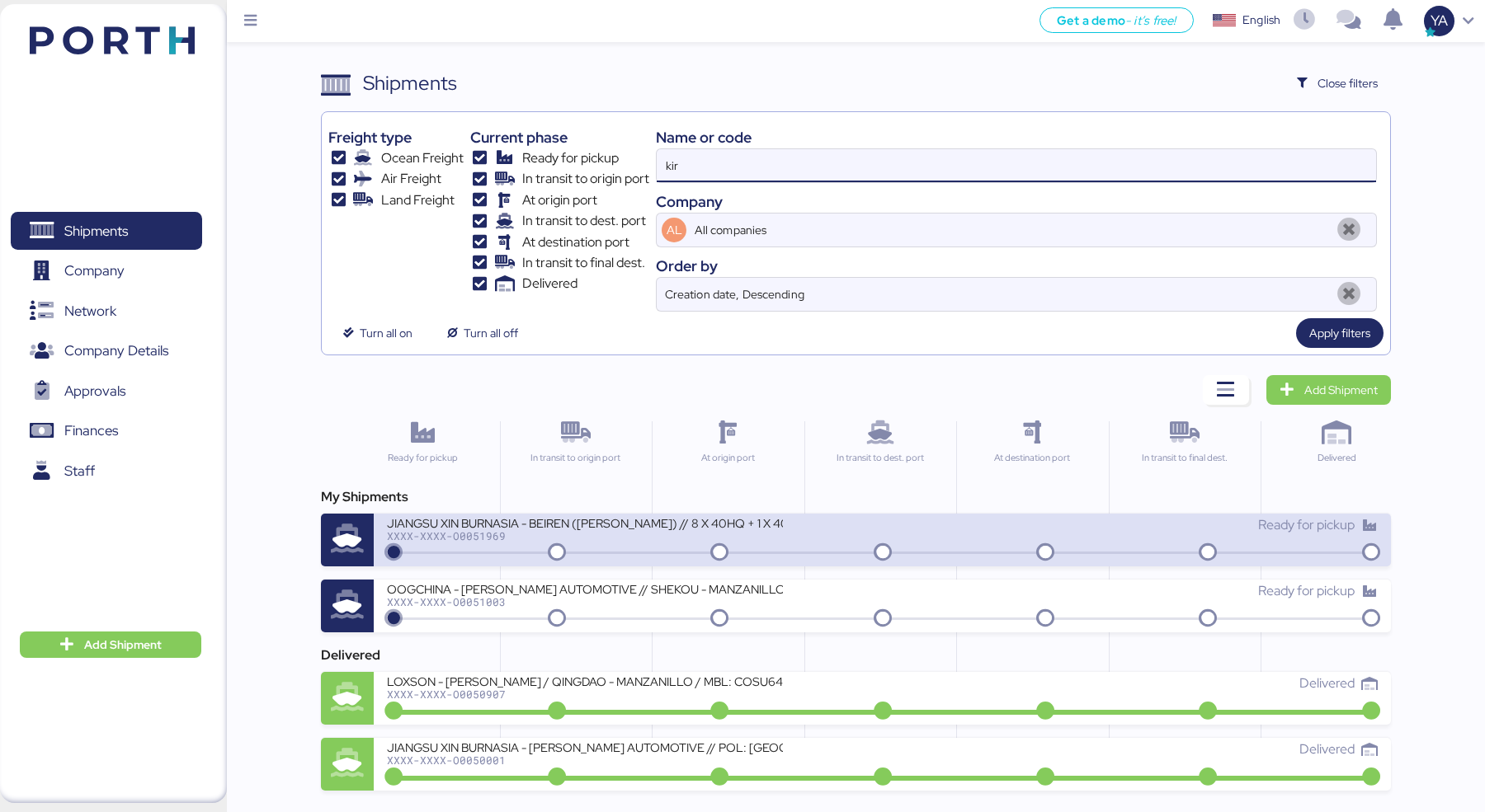
type input "kir"
click at [767, 520] on div "JIANGSU XIN BURNASIA - BEIREN ([PERSON_NAME]) // 8 X 40HQ + 1 X 40FR // SHANGHA…" at bounding box center [585, 522] width 396 height 14
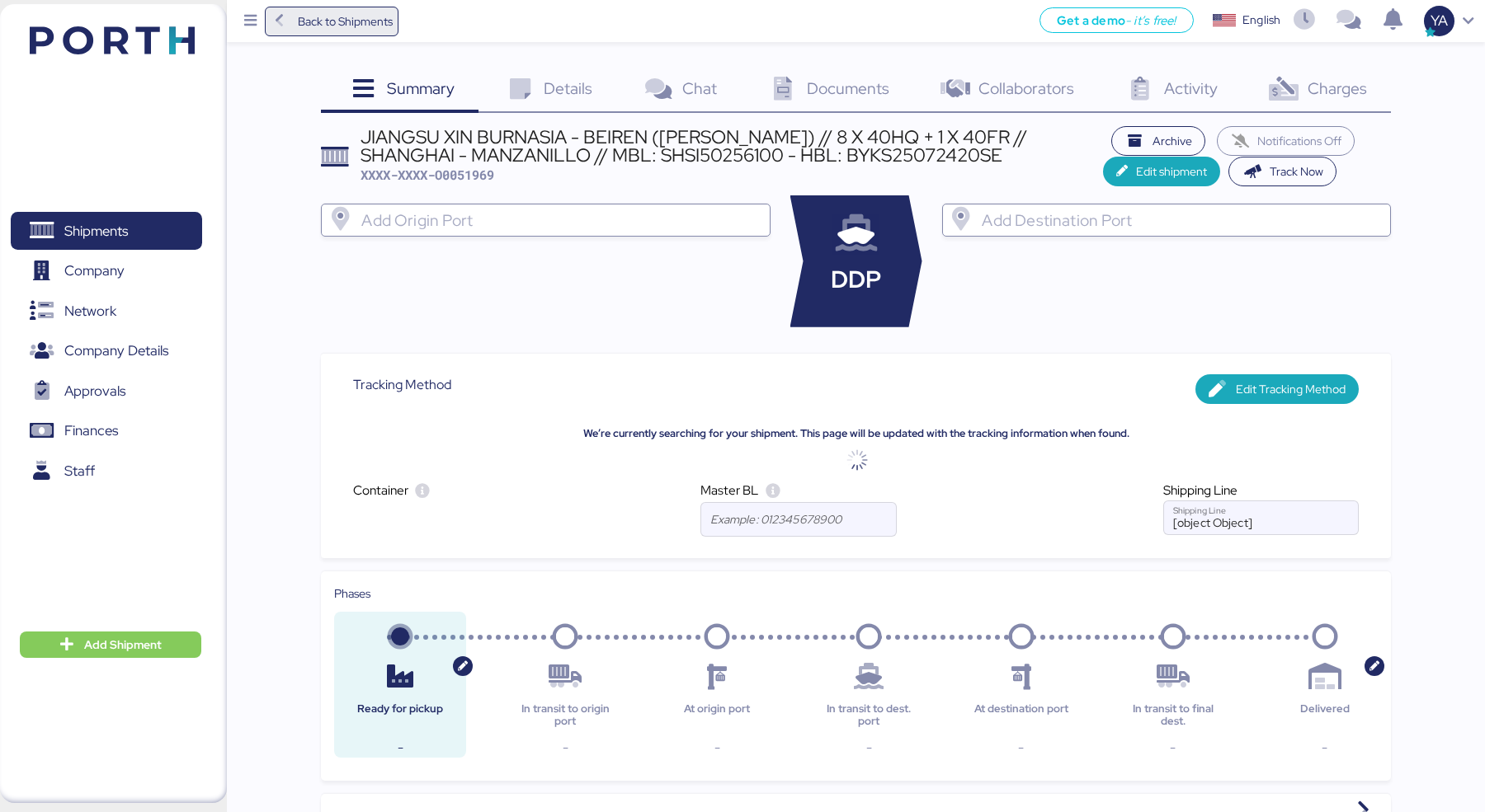
click at [359, 33] on span "Back to Shipments" at bounding box center [331, 21] width 123 height 30
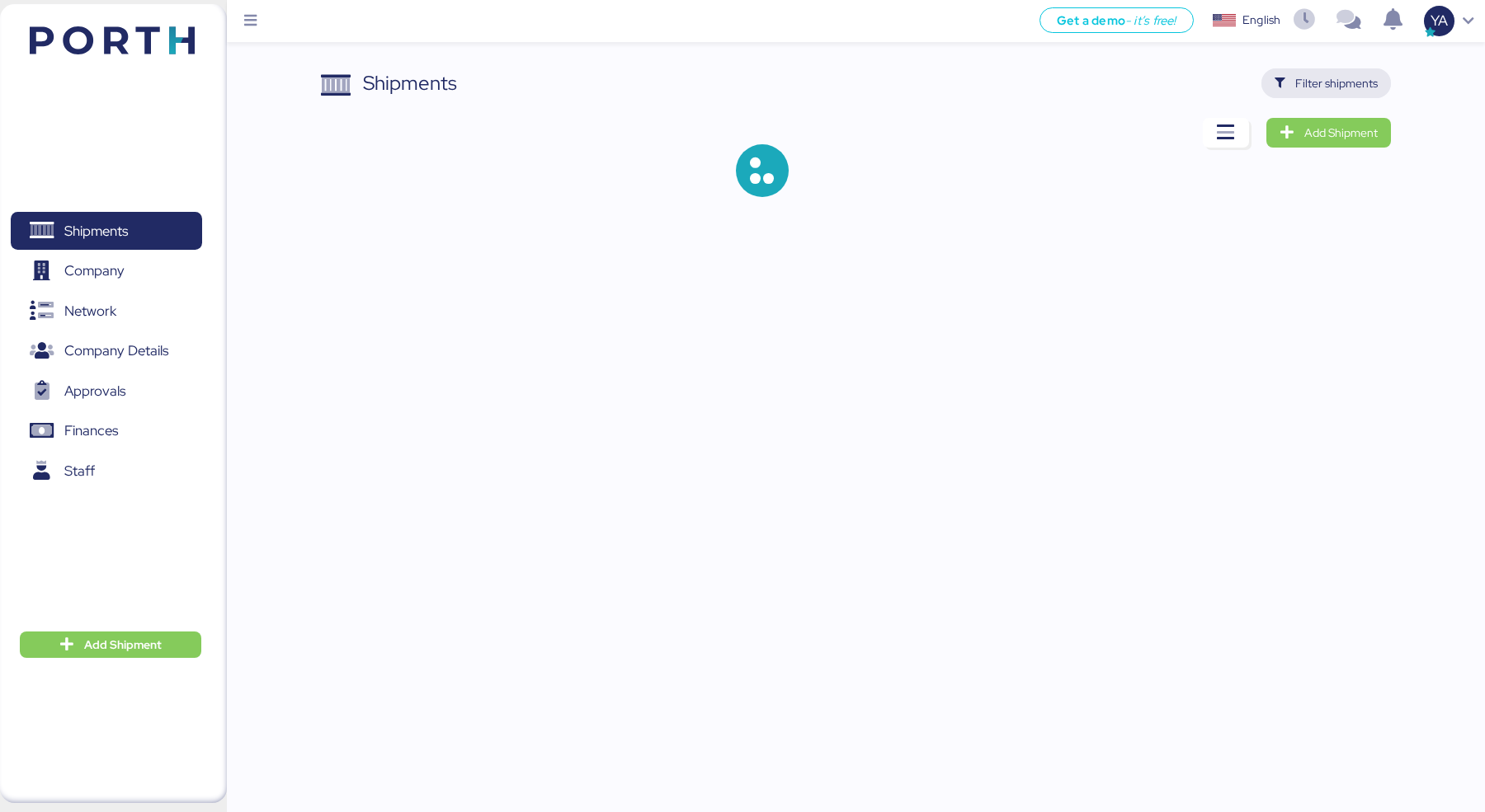
click at [1298, 86] on span "Filter shipments" at bounding box center [1336, 83] width 82 height 19
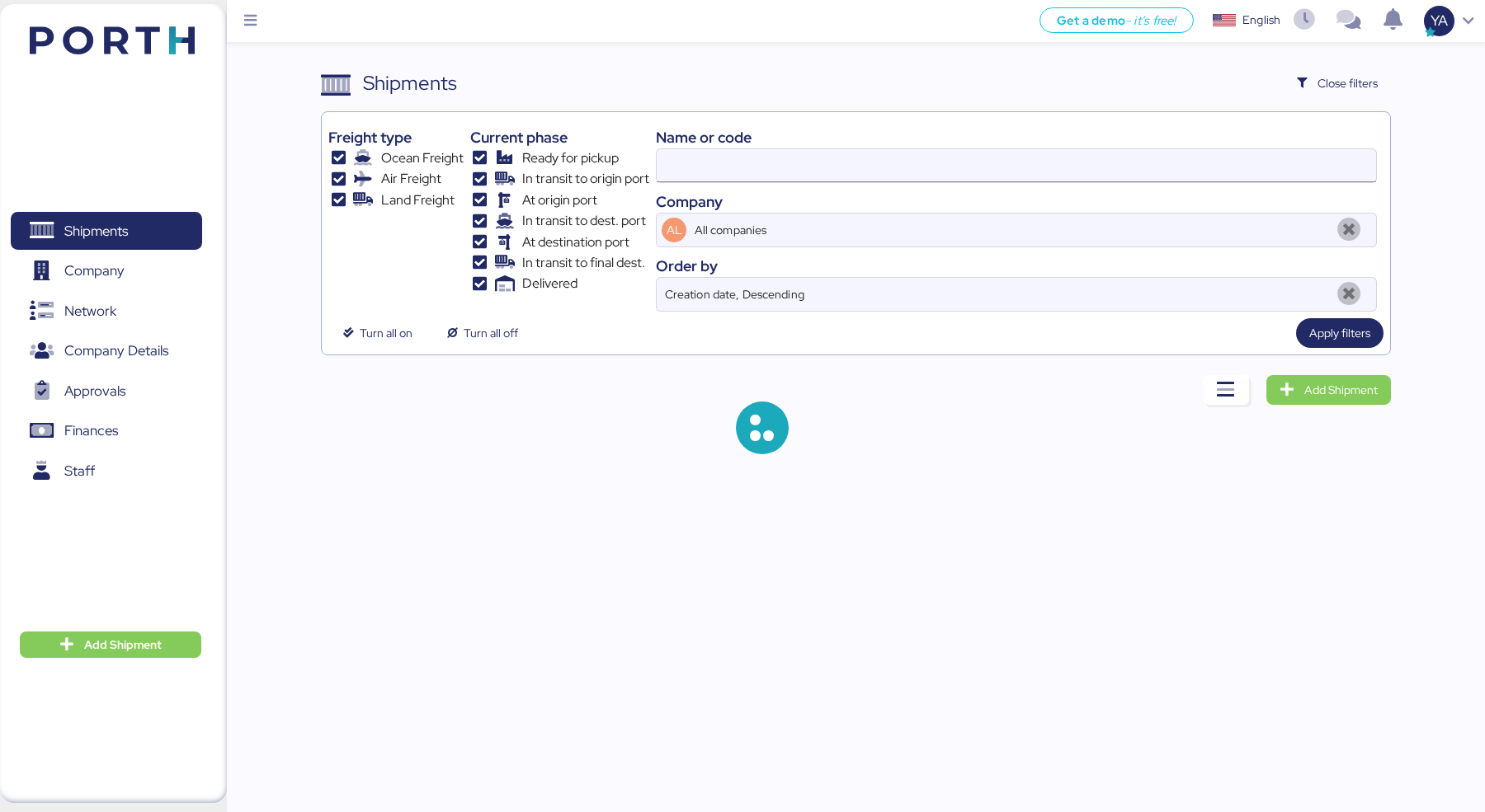
click at [866, 180] on input at bounding box center [1016, 166] width 719 height 33
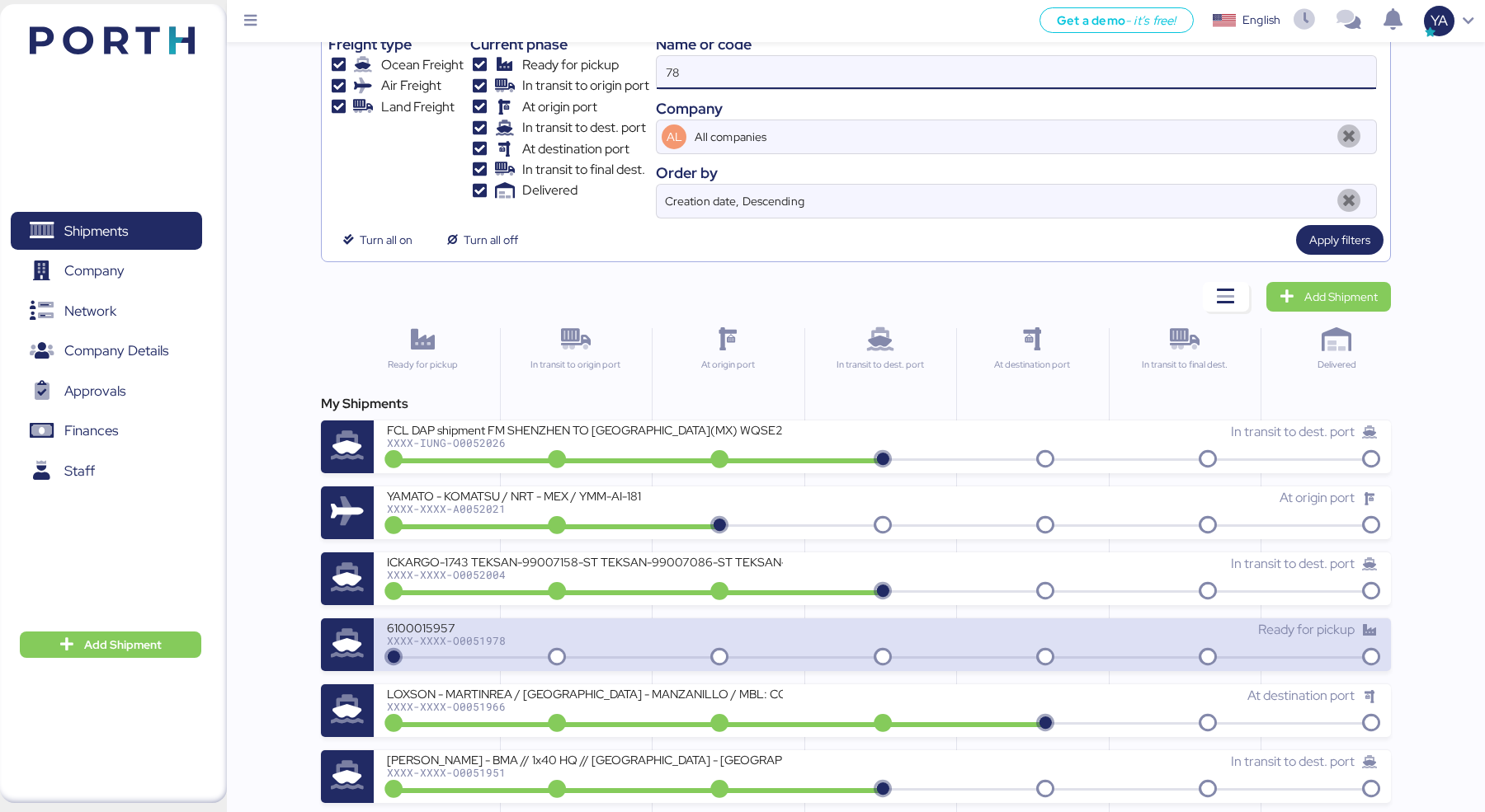
scroll to position [95, 0]
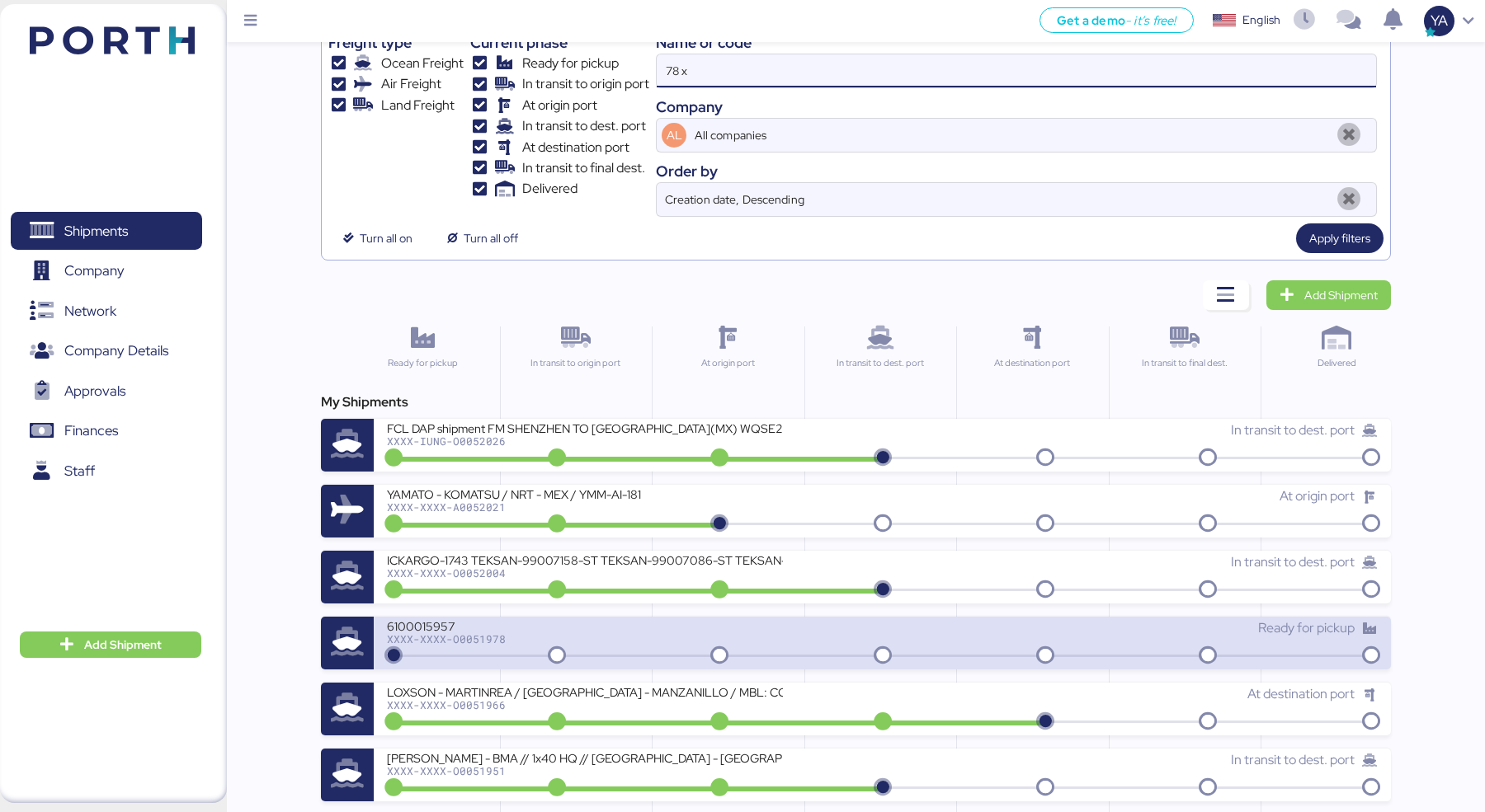
type input "78 x"
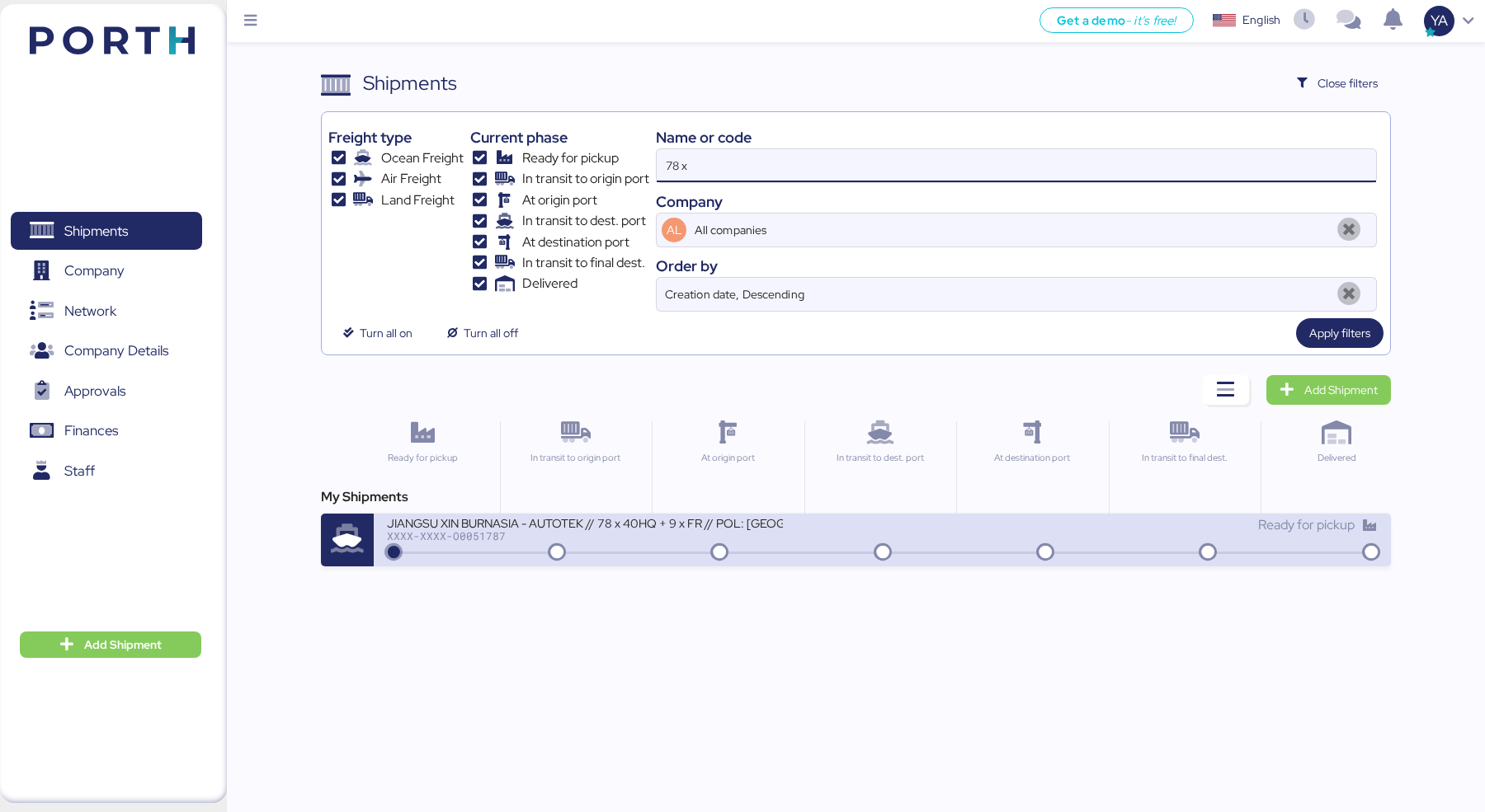
click at [615, 527] on div "JIANGSU XIN BURNASIA - AUTOTEK // 78 x 40HQ + 9 x FR // POL: [GEOGRAPHIC_DATA] …" at bounding box center [585, 522] width 396 height 14
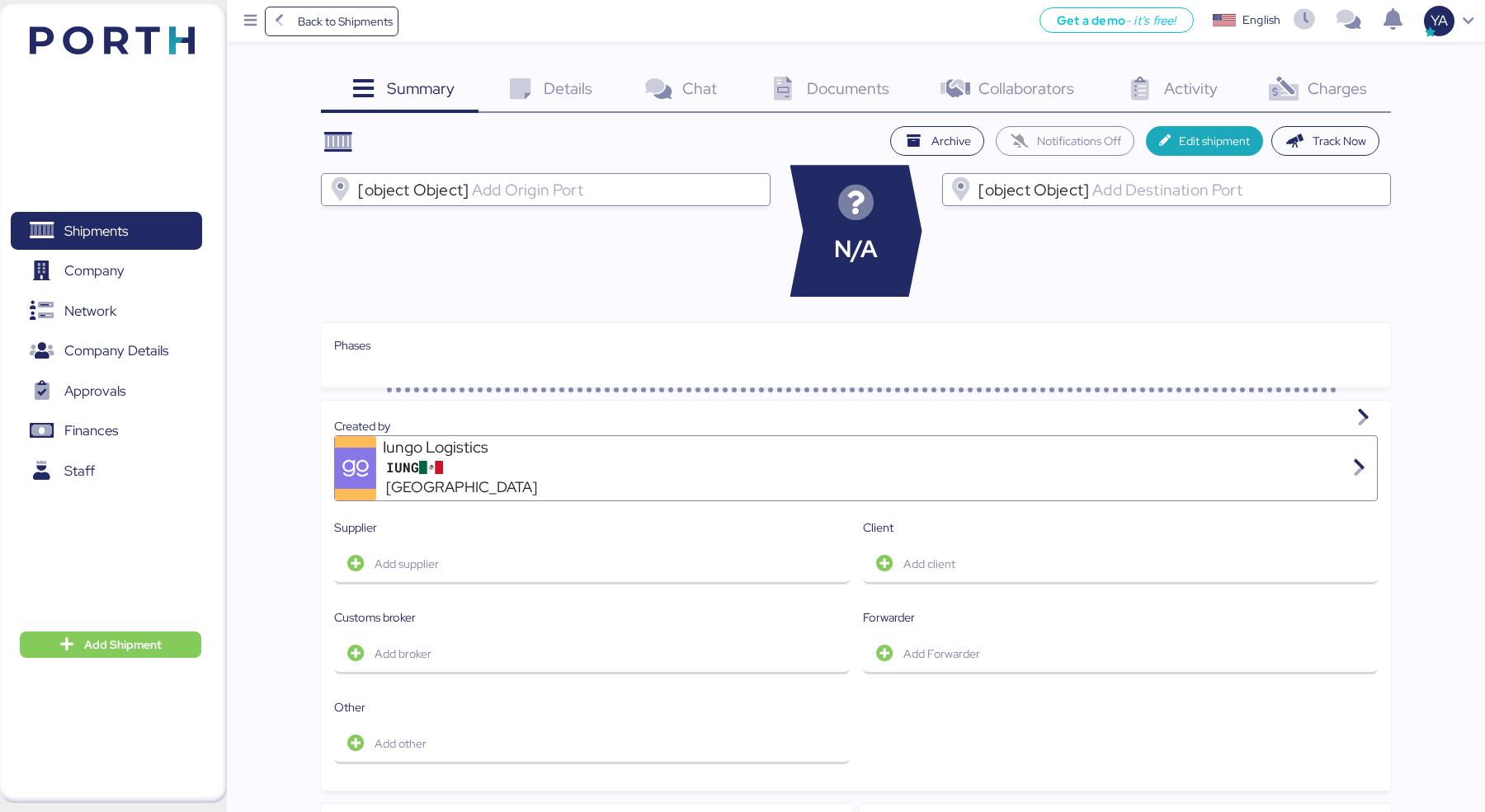
click at [1343, 82] on span "Charges" at bounding box center [1337, 89] width 59 height 21
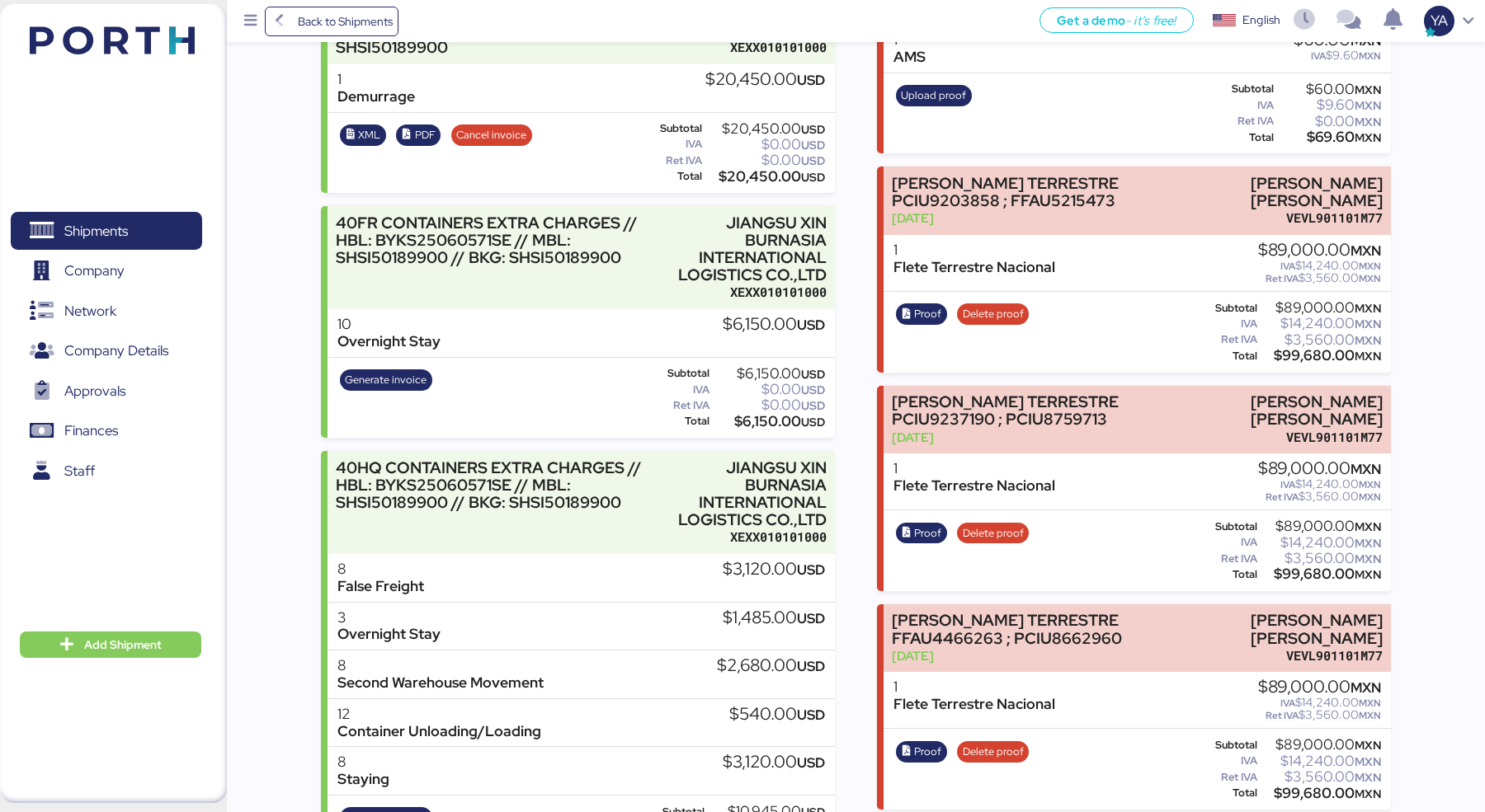
scroll to position [765, 0]
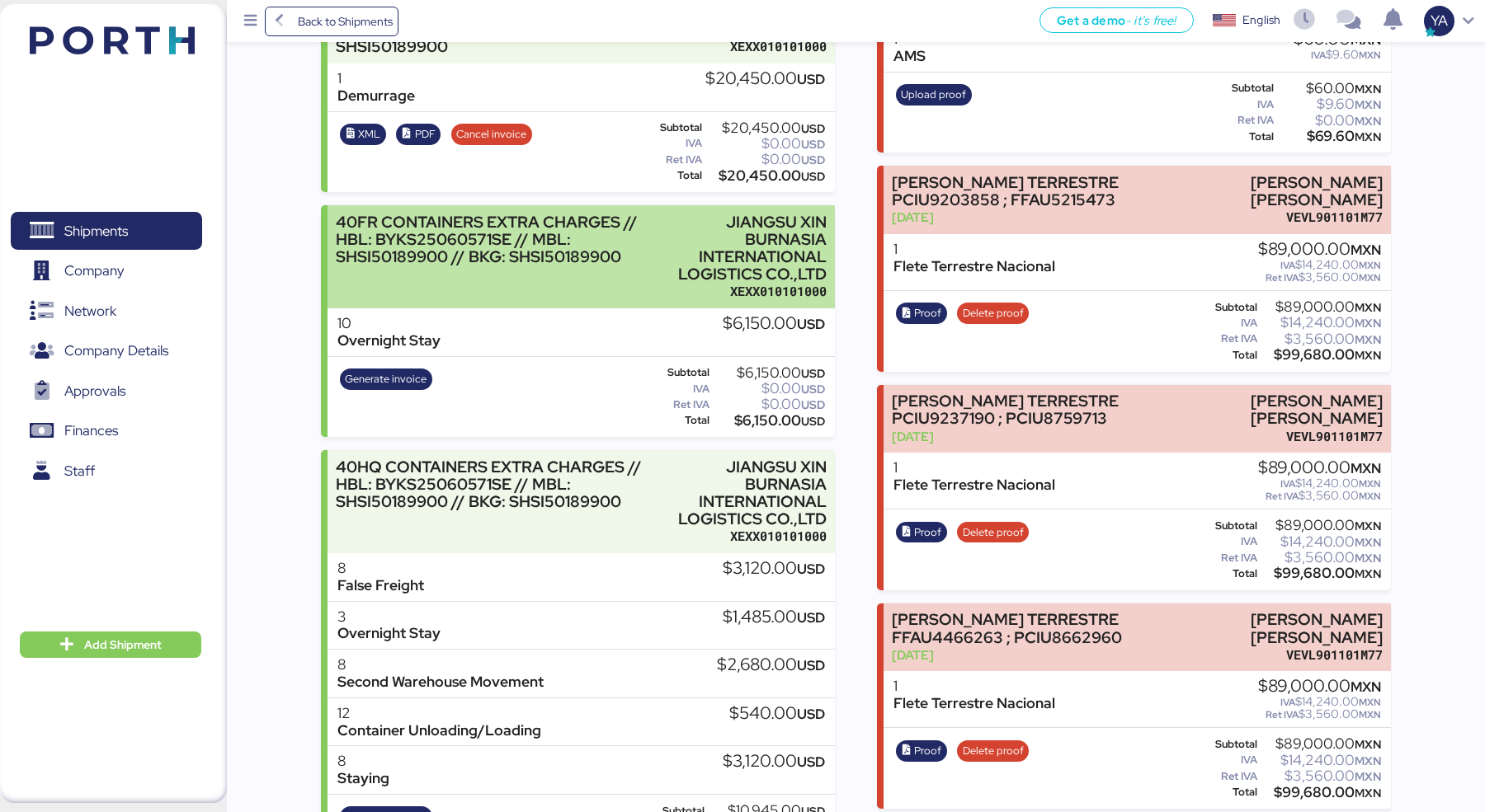
click at [622, 301] on div "40FR CONTAINERS EXTRA CHARGES // HBL: BYKS25060571SE // MBL: SHSI50189900 // BK…" at bounding box center [581, 257] width 507 height 103
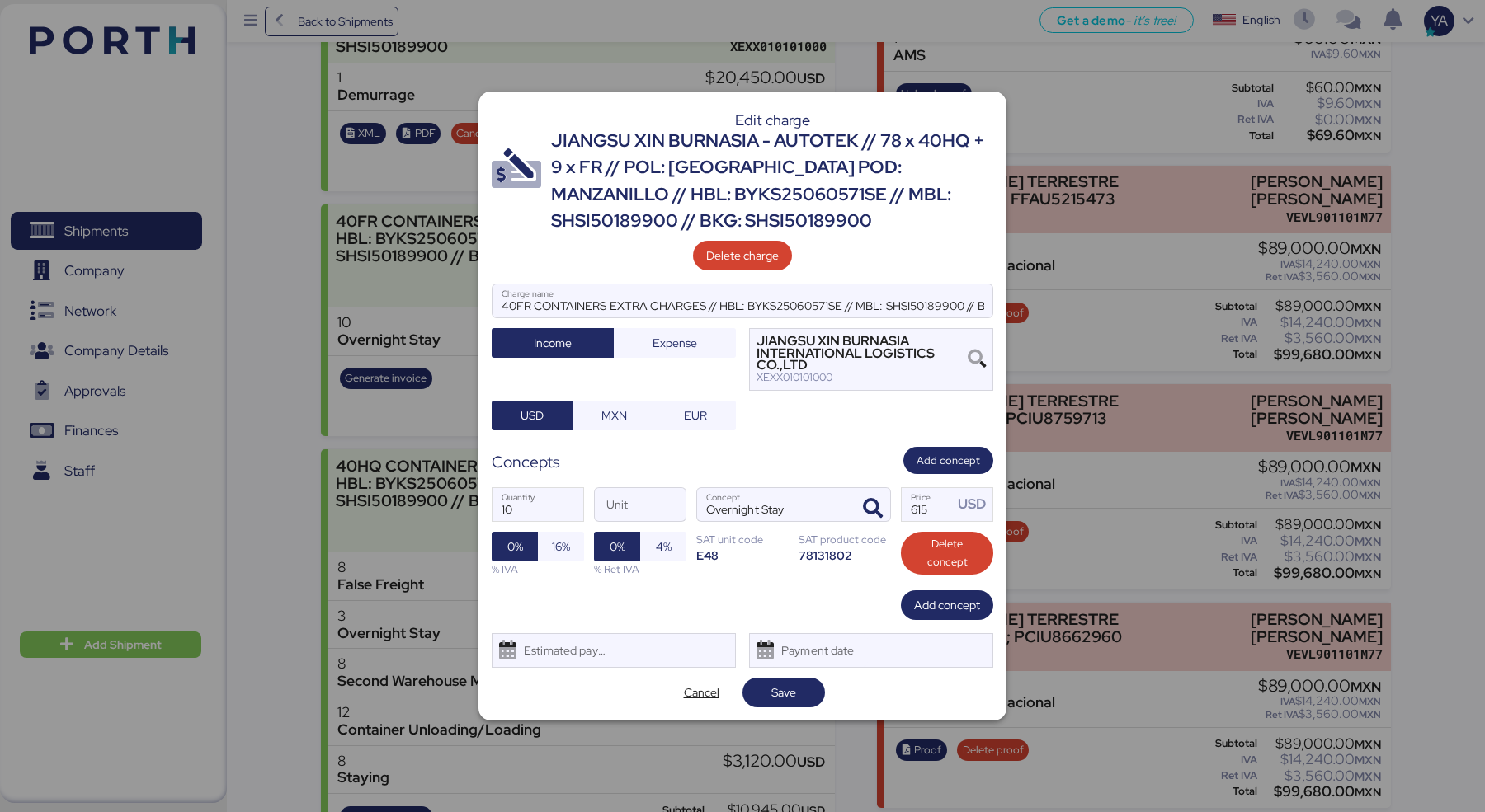
click at [860, 415] on div "40FR CONTAINERS EXTRA CHARGES // HBL: BYKS25060571SE // MBL: SHSI50189900 // BK…" at bounding box center [742, 357] width 501 height 147
click at [643, 729] on div at bounding box center [742, 406] width 1485 height 812
click at [697, 694] on span "Cancel" at bounding box center [702, 692] width 35 height 19
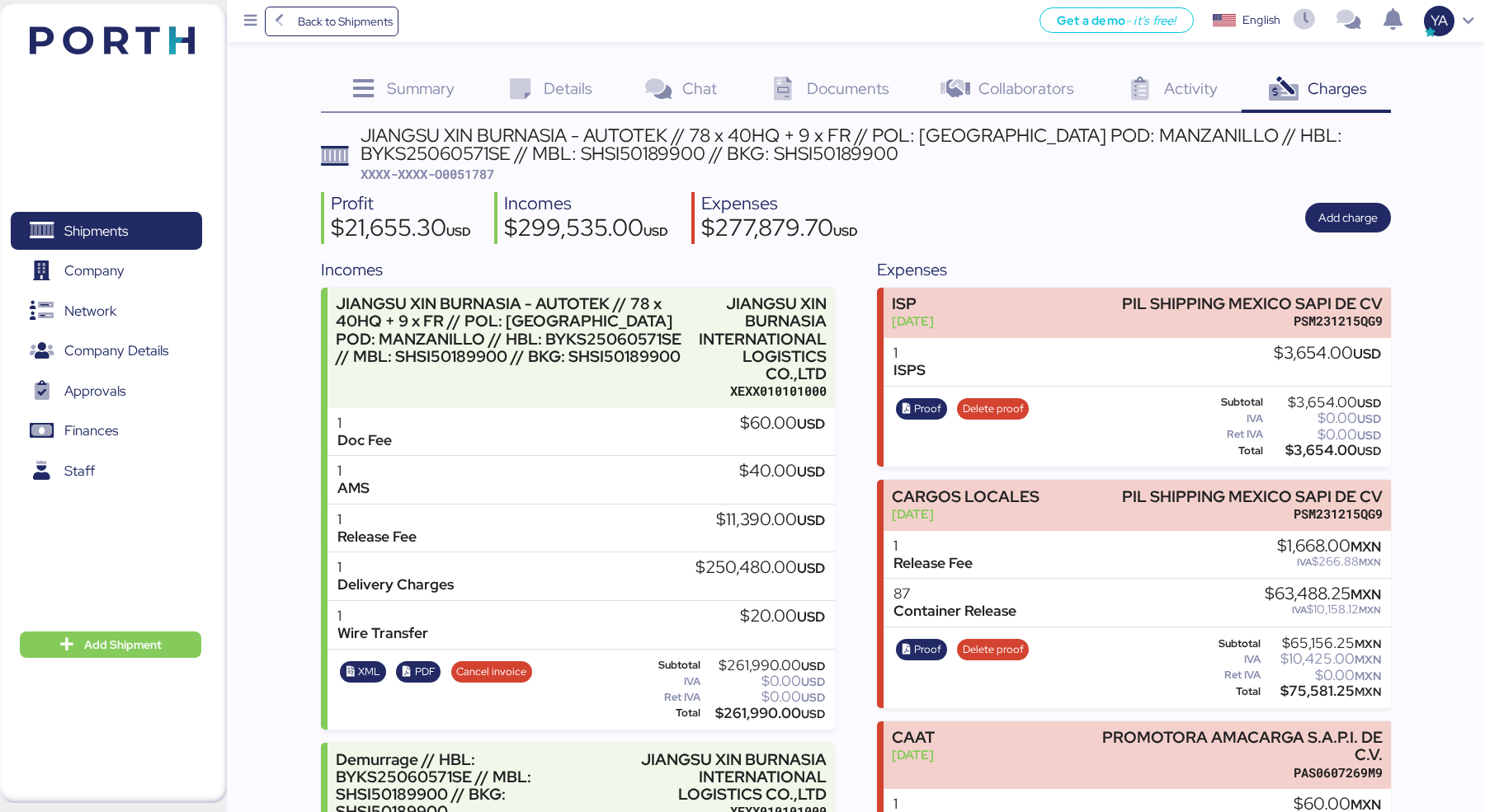
scroll to position [765, 0]
